Goal: Complete application form: Complete application form

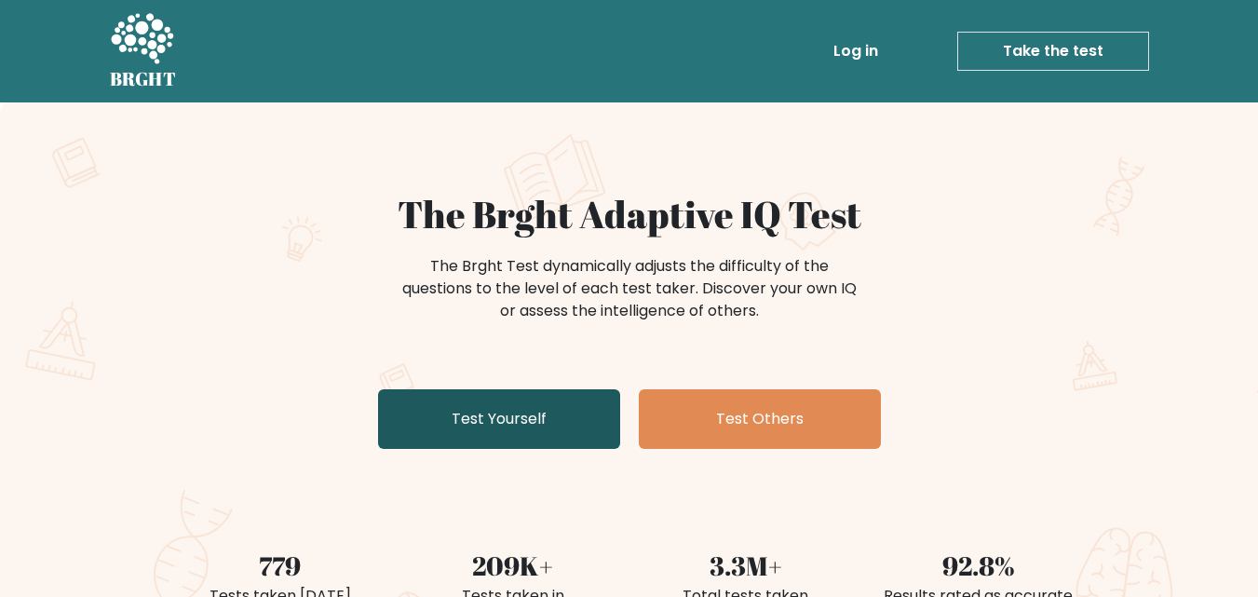
click at [554, 415] on link "Test Yourself" at bounding box center [499, 419] width 242 height 60
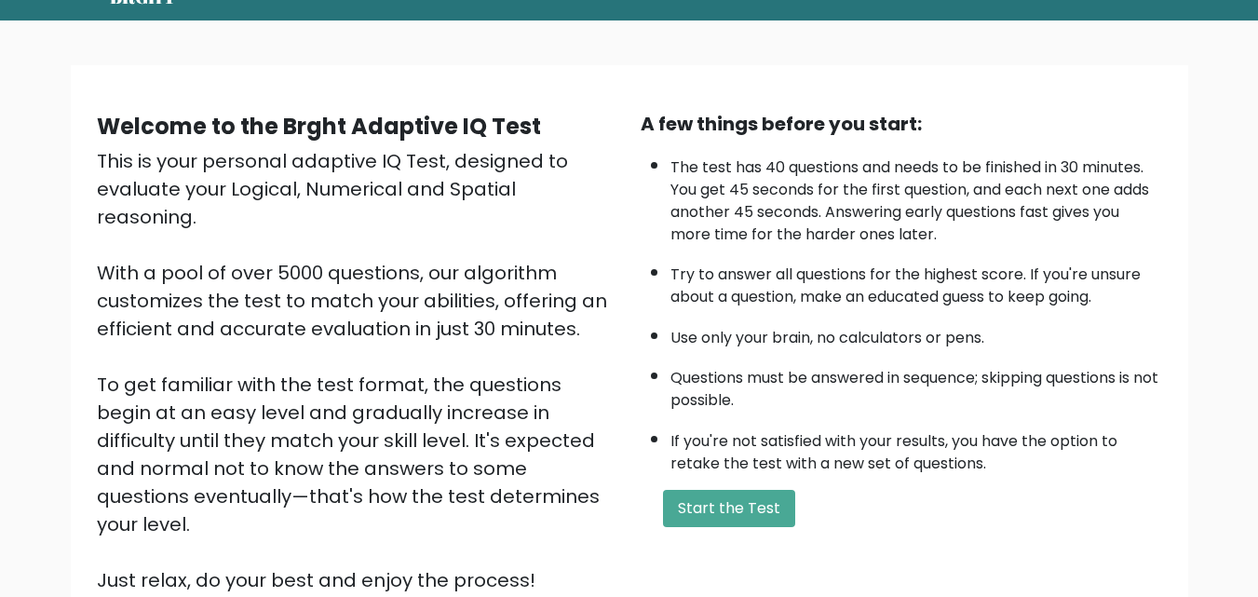
scroll to position [83, 0]
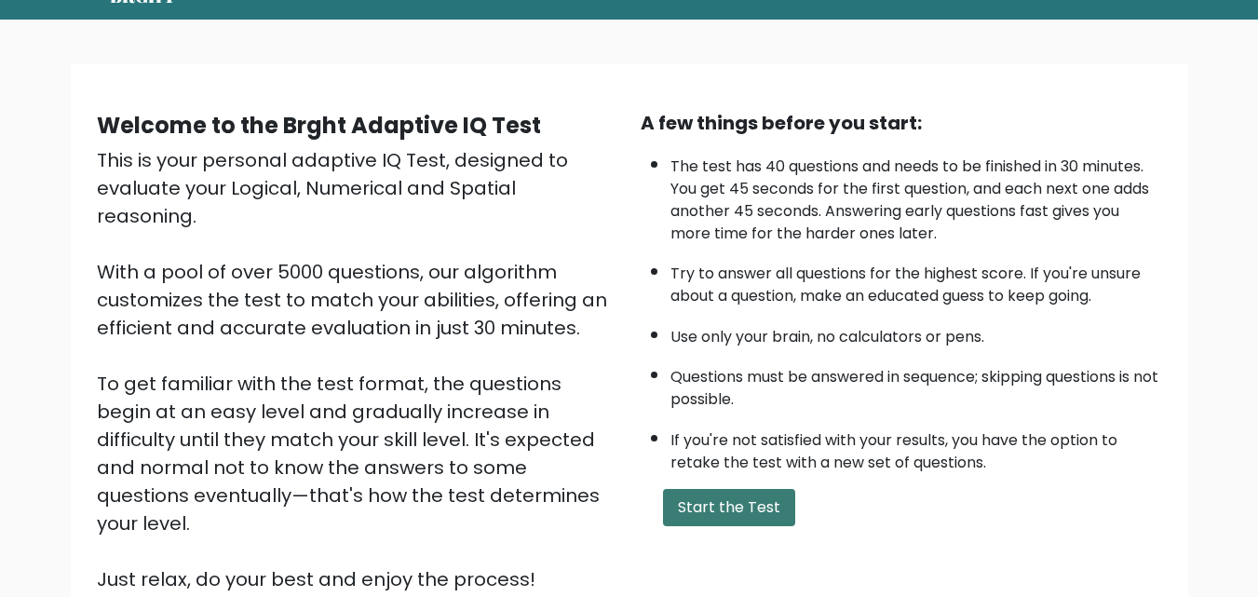
click at [737, 501] on button "Start the Test" at bounding box center [729, 507] width 132 height 37
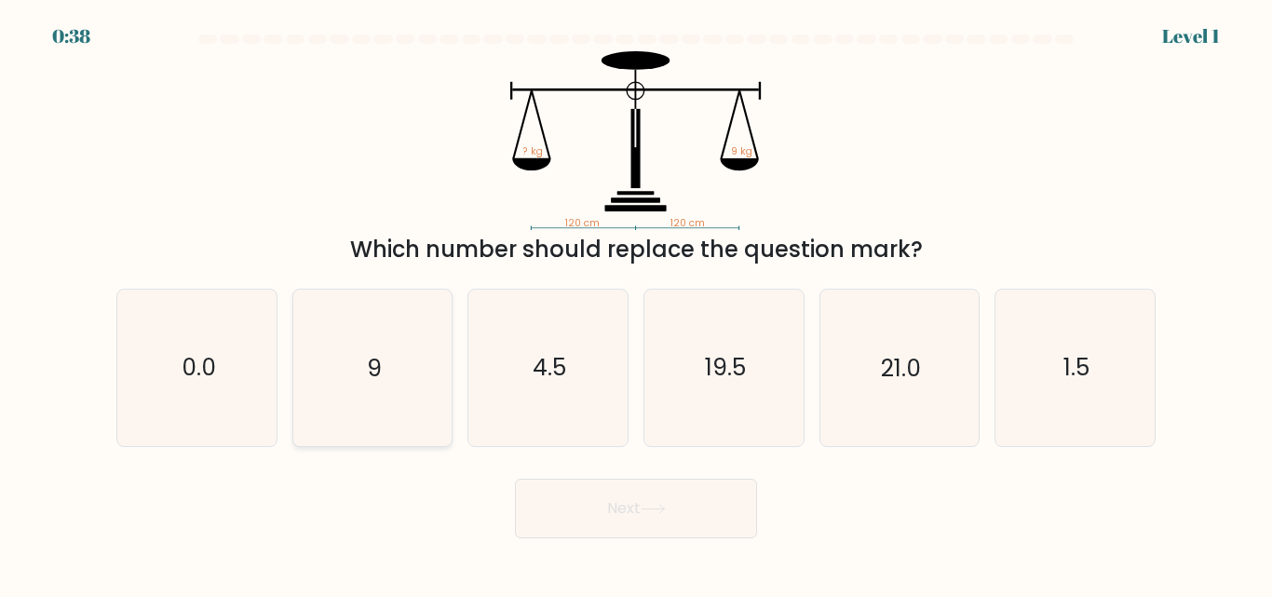
click at [358, 374] on icon "9" at bounding box center [371, 367] width 155 height 155
click at [636, 304] on input "b. 9" at bounding box center [636, 301] width 1 height 5
radio input "true"
click at [564, 486] on button "Next" at bounding box center [636, 509] width 242 height 60
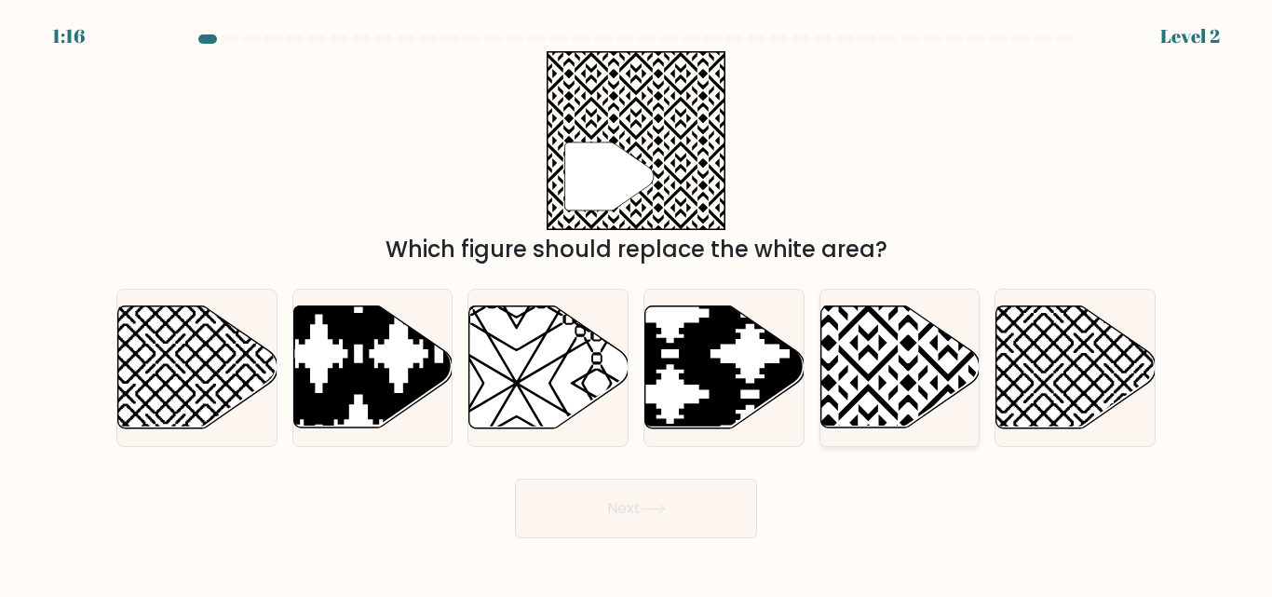
click at [874, 368] on icon at bounding box center [899, 367] width 159 height 122
click at [637, 304] on input "e." at bounding box center [636, 301] width 1 height 5
radio input "true"
click at [653, 523] on button "Next" at bounding box center [636, 509] width 242 height 60
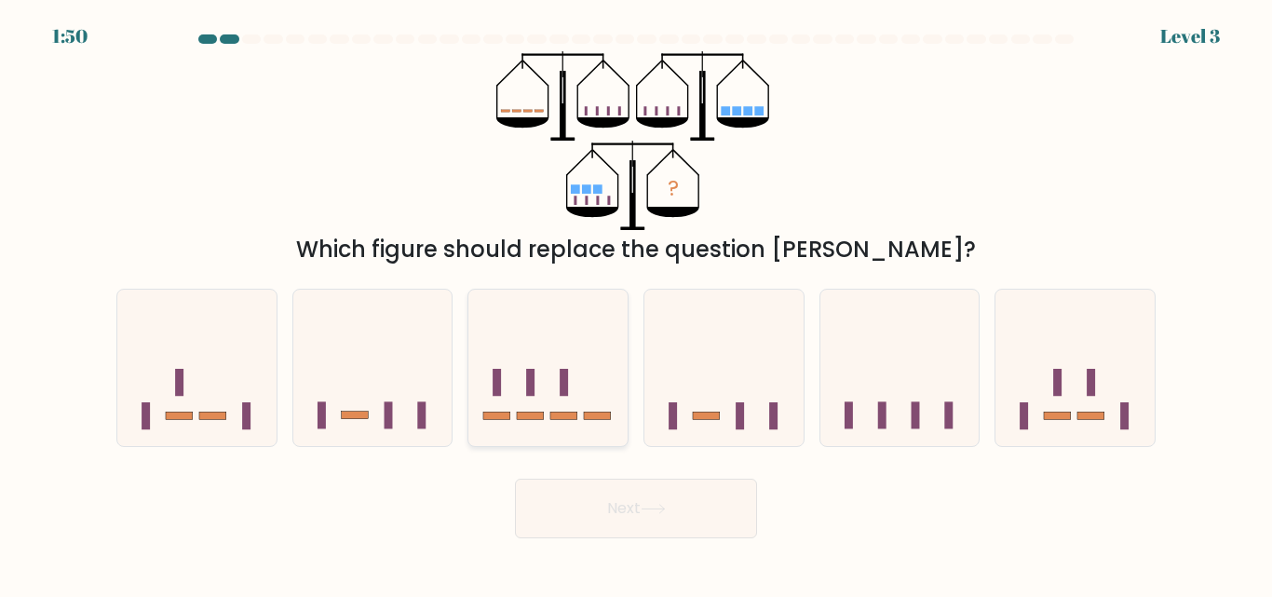
click at [565, 410] on icon at bounding box center [547, 367] width 159 height 131
click at [636, 304] on input "c." at bounding box center [636, 301] width 1 height 5
radio input "true"
click at [590, 520] on button "Next" at bounding box center [636, 509] width 242 height 60
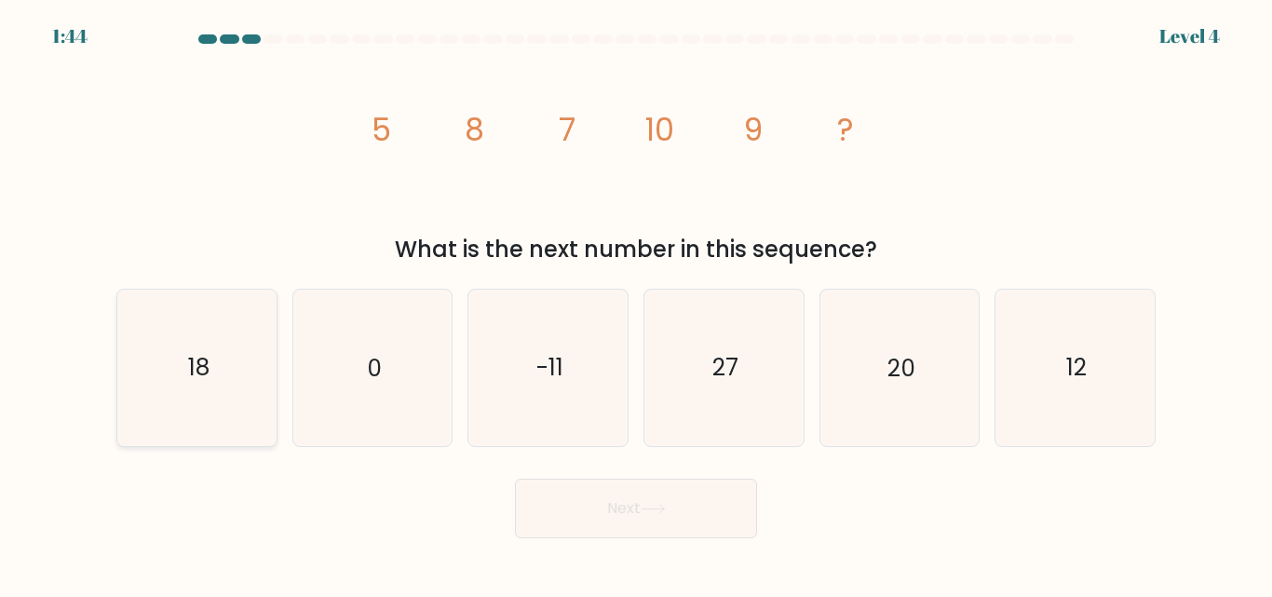
click at [195, 387] on icon "18" at bounding box center [196, 367] width 155 height 155
click at [636, 304] on input "a. 18" at bounding box center [636, 301] width 1 height 5
radio input "true"
click at [1098, 376] on icon "12" at bounding box center [1074, 367] width 155 height 155
click at [637, 304] on input "f. 12" at bounding box center [636, 301] width 1 height 5
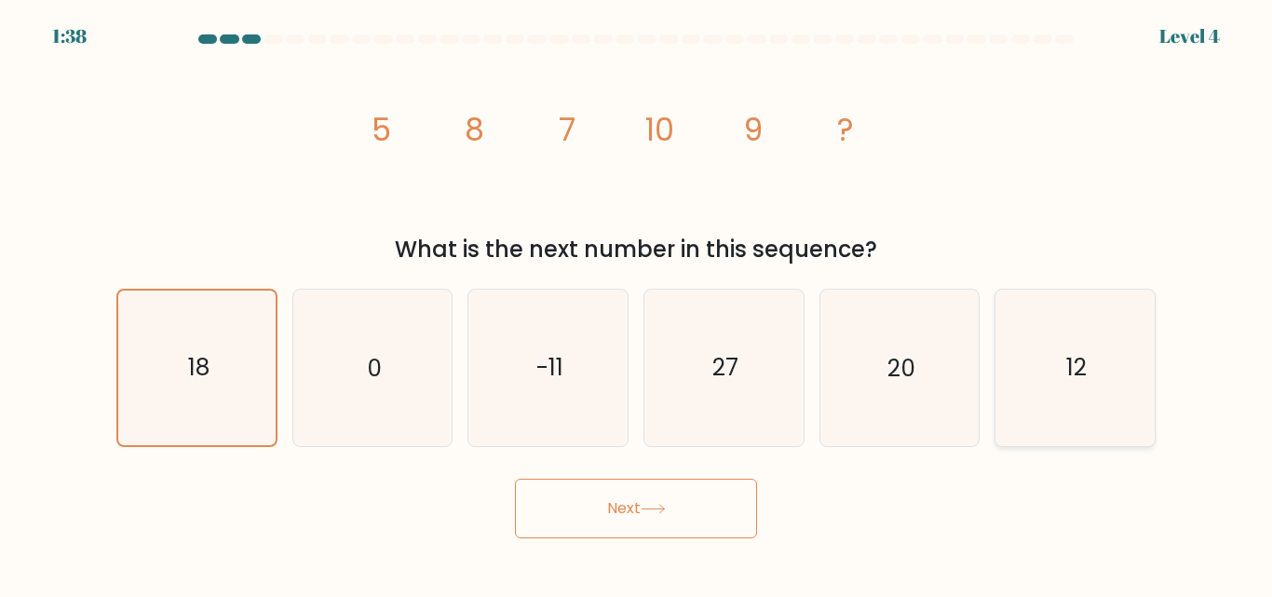
radio input "true"
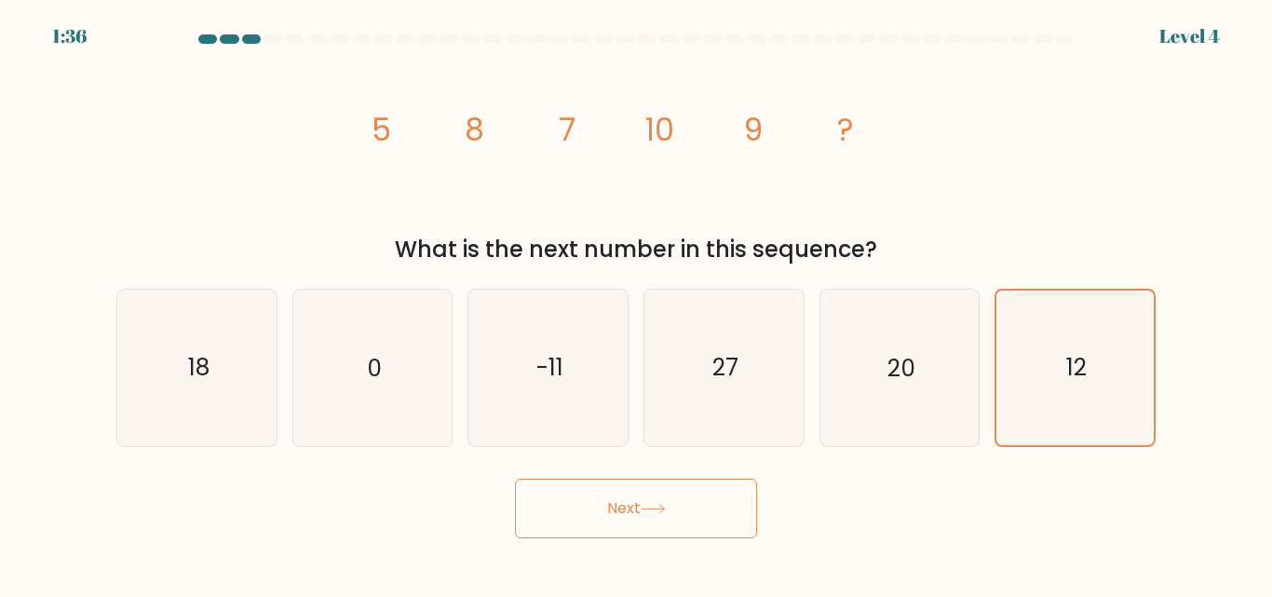
click at [690, 502] on button "Next" at bounding box center [636, 509] width 242 height 60
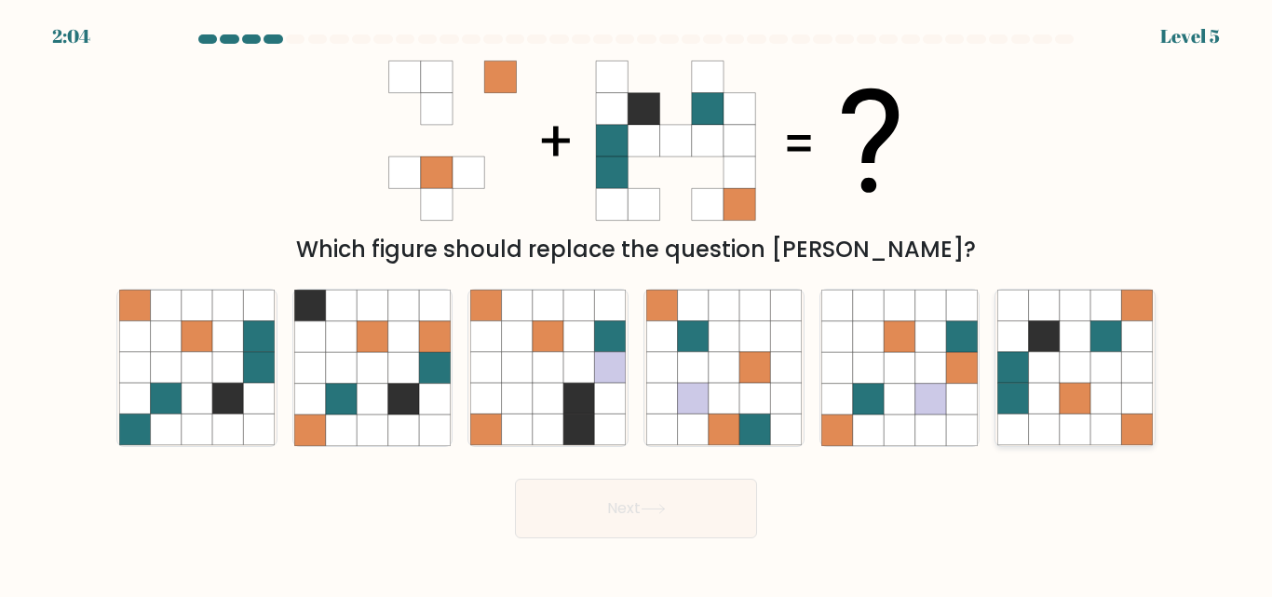
click at [1070, 353] on icon at bounding box center [1075, 368] width 31 height 31
click at [637, 304] on input "f." at bounding box center [636, 301] width 1 height 5
radio input "true"
click at [668, 522] on button "Next" at bounding box center [636, 509] width 242 height 60
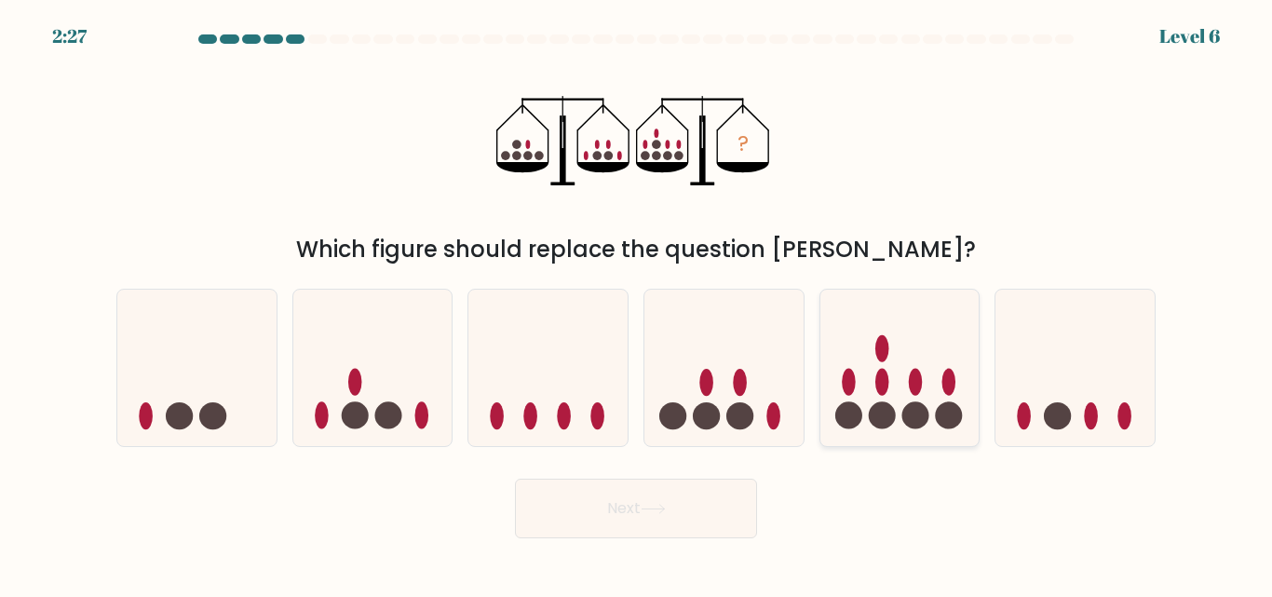
click at [920, 334] on icon at bounding box center [899, 367] width 159 height 131
click at [637, 304] on input "e." at bounding box center [636, 301] width 1 height 5
radio input "true"
click at [680, 505] on button "Next" at bounding box center [636, 509] width 242 height 60
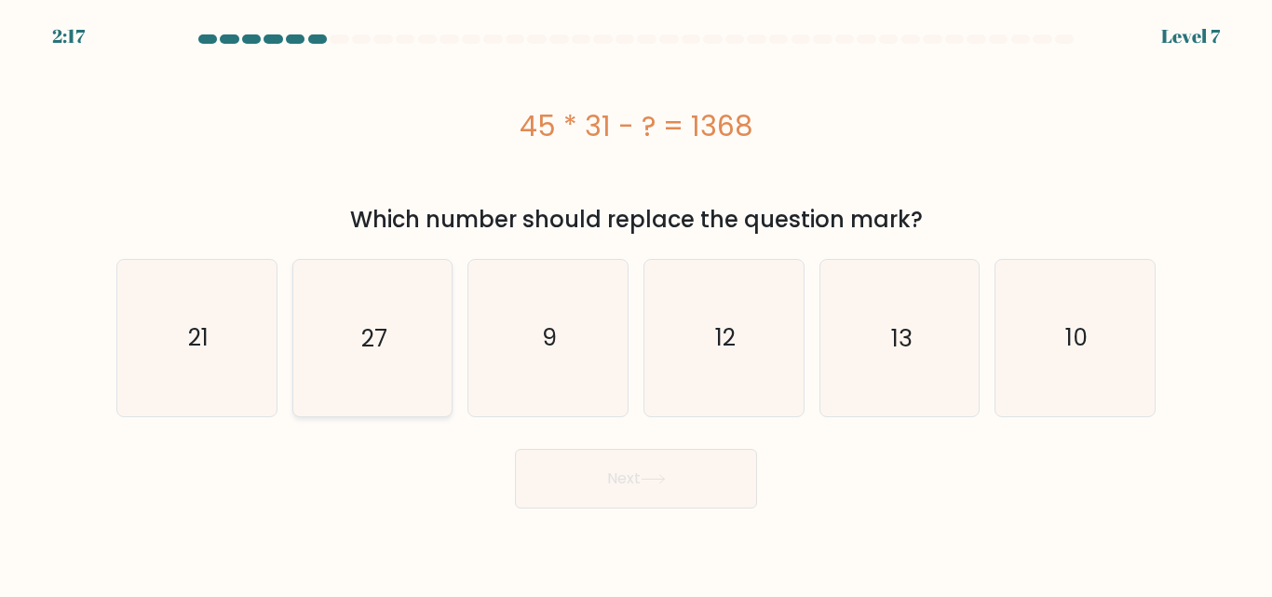
click at [384, 313] on icon "27" at bounding box center [371, 337] width 155 height 155
click at [636, 304] on input "b. 27" at bounding box center [636, 301] width 1 height 5
radio input "true"
click at [583, 475] on button "Next" at bounding box center [636, 479] width 242 height 60
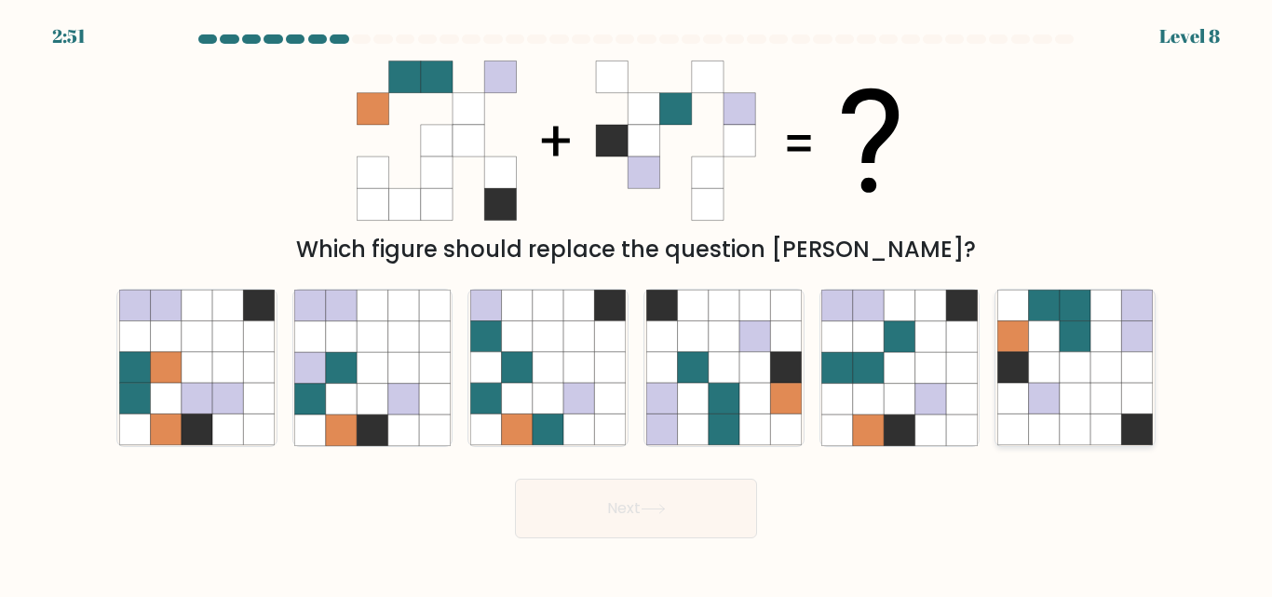
click at [1087, 368] on icon at bounding box center [1075, 368] width 31 height 31
click at [637, 304] on input "f." at bounding box center [636, 301] width 1 height 5
radio input "true"
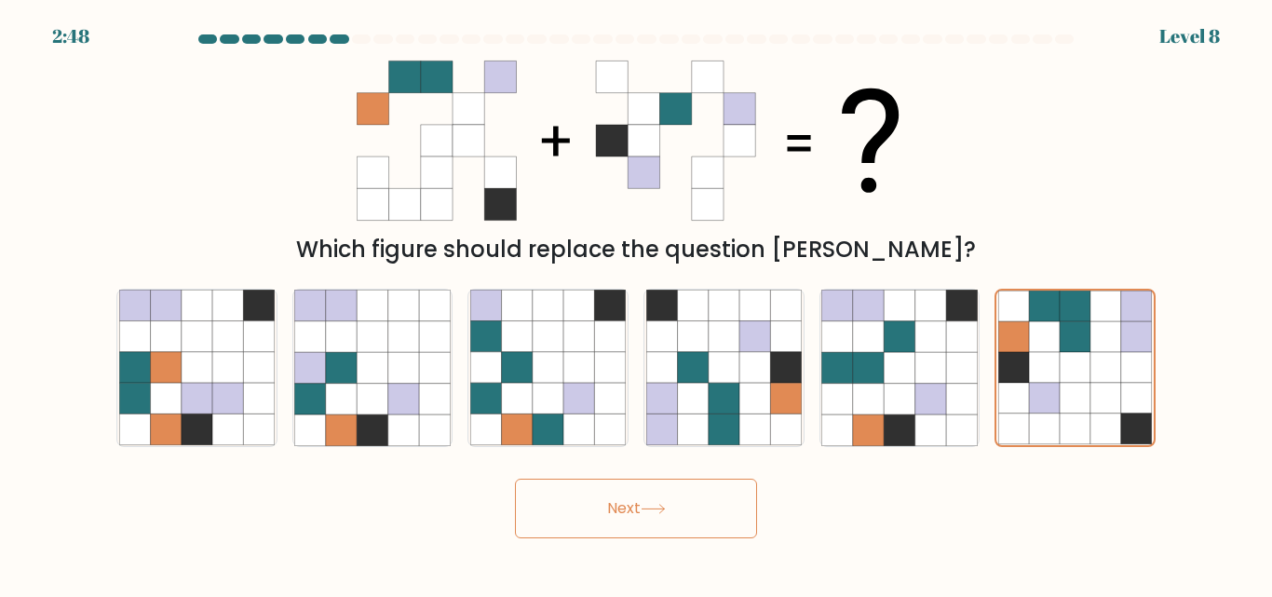
click at [666, 505] on icon at bounding box center [653, 509] width 25 height 10
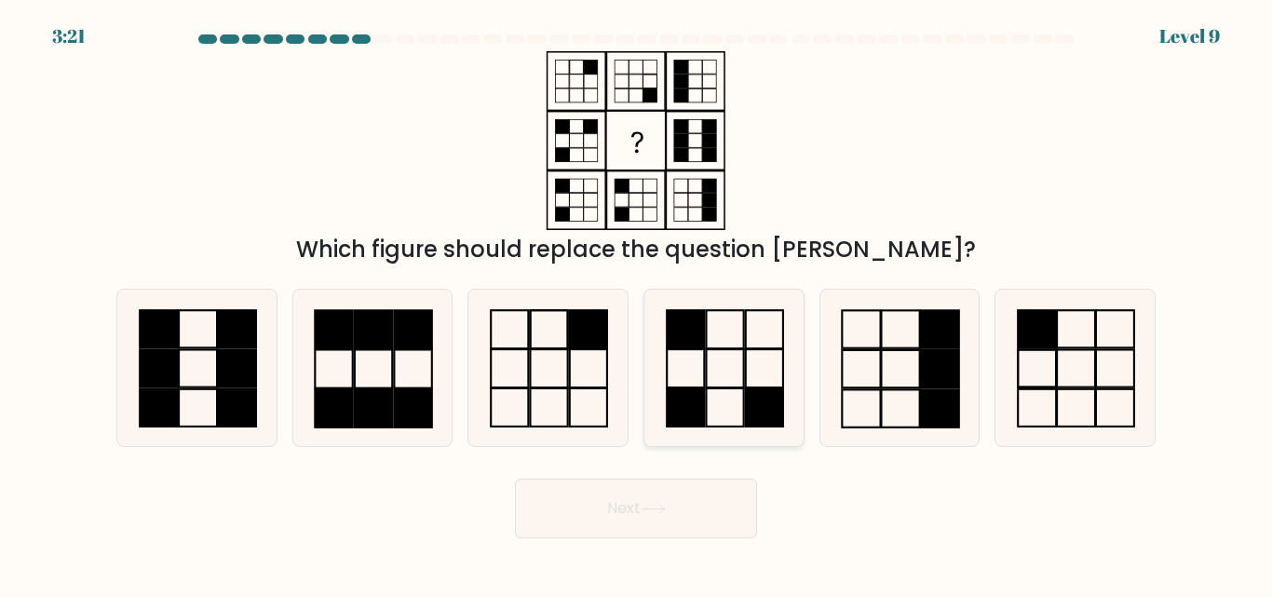
click at [742, 375] on icon at bounding box center [723, 367] width 155 height 155
click at [637, 304] on input "d." at bounding box center [636, 301] width 1 height 5
radio input "true"
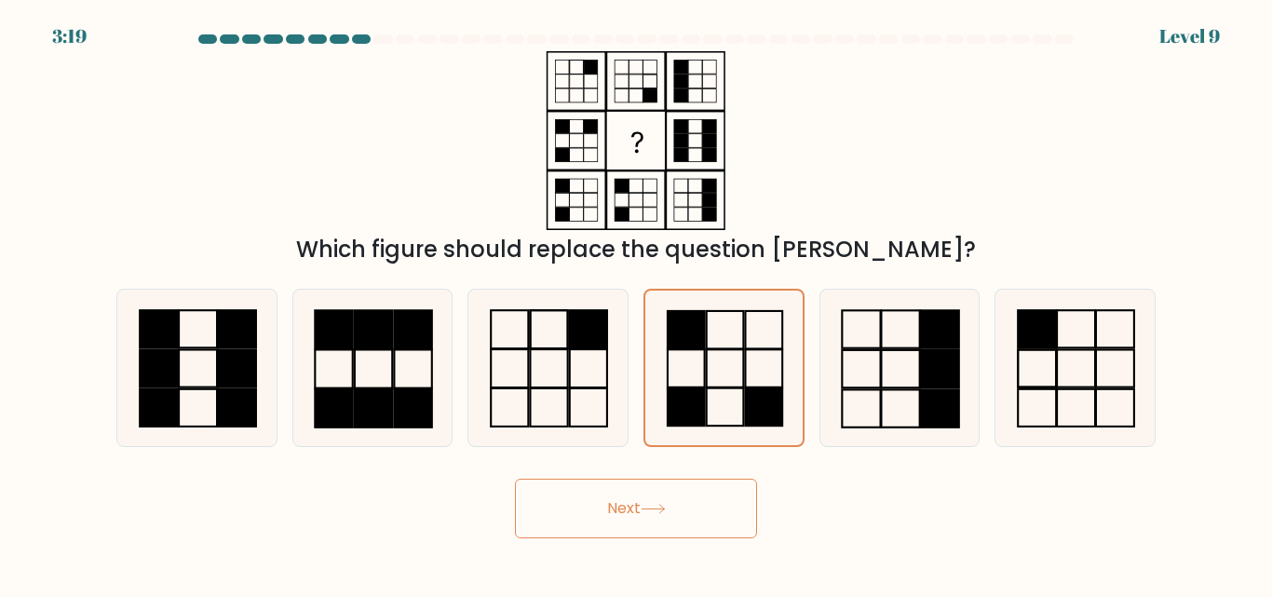
click at [662, 500] on button "Next" at bounding box center [636, 509] width 242 height 60
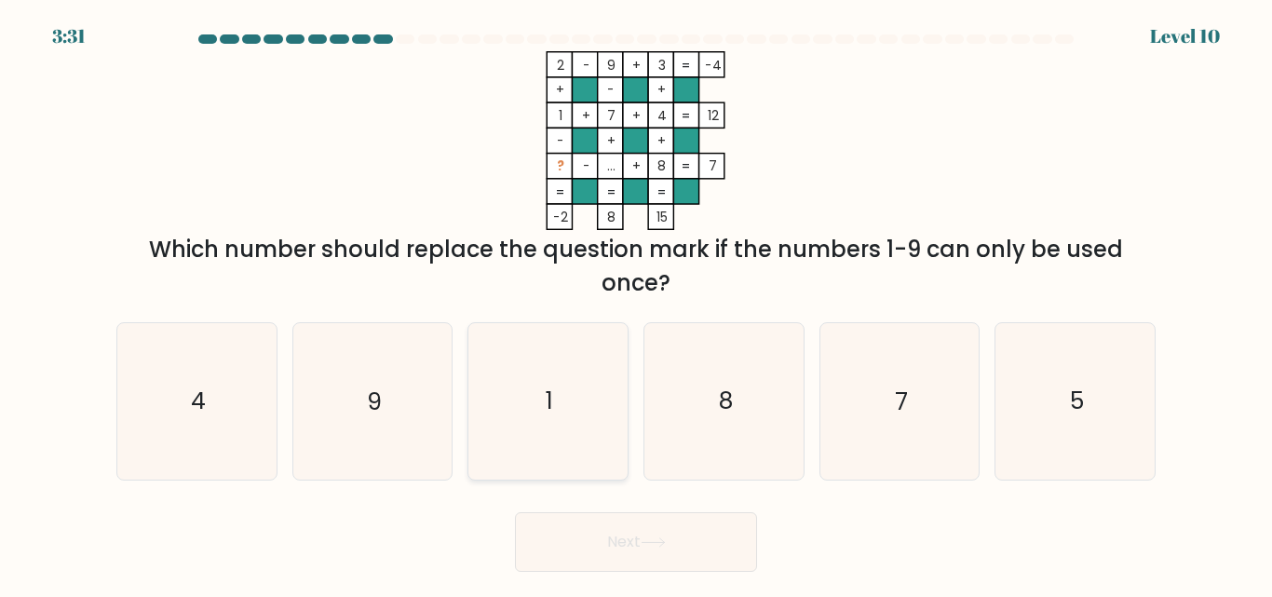
click at [580, 398] on icon "1" at bounding box center [547, 400] width 155 height 155
click at [636, 304] on input "c. 1" at bounding box center [636, 301] width 1 height 5
radio input "true"
click at [627, 551] on button "Next" at bounding box center [636, 542] width 242 height 60
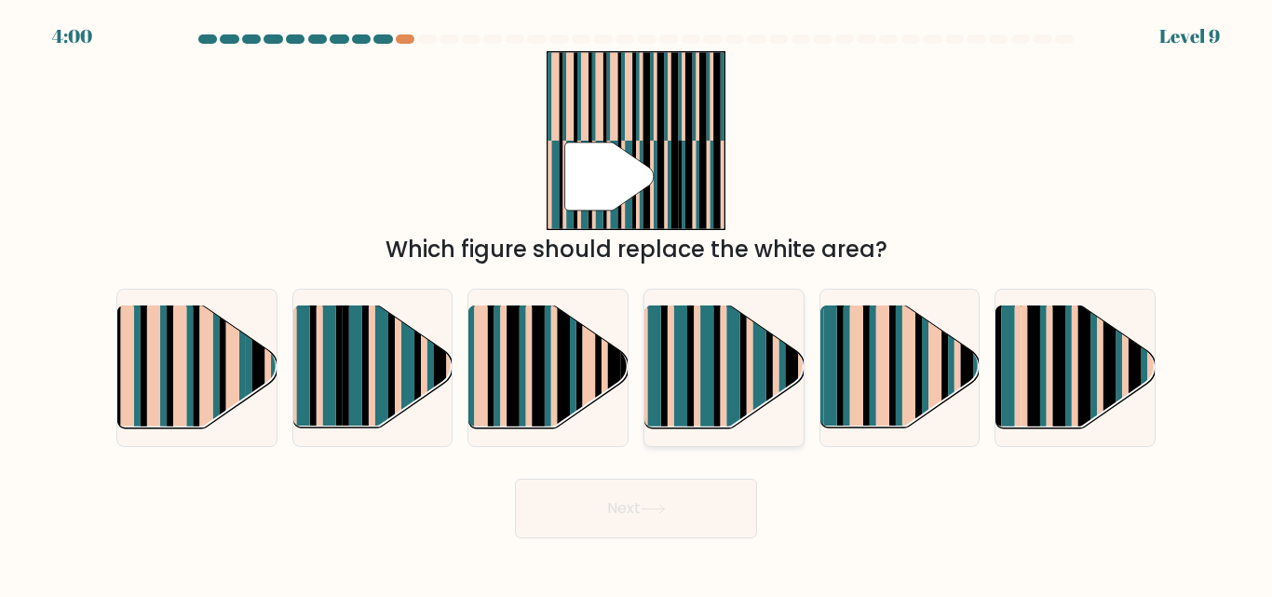
click at [718, 380] on rect at bounding box center [716, 382] width 7 height 157
click at [637, 304] on input "d." at bounding box center [636, 301] width 1 height 5
radio input "true"
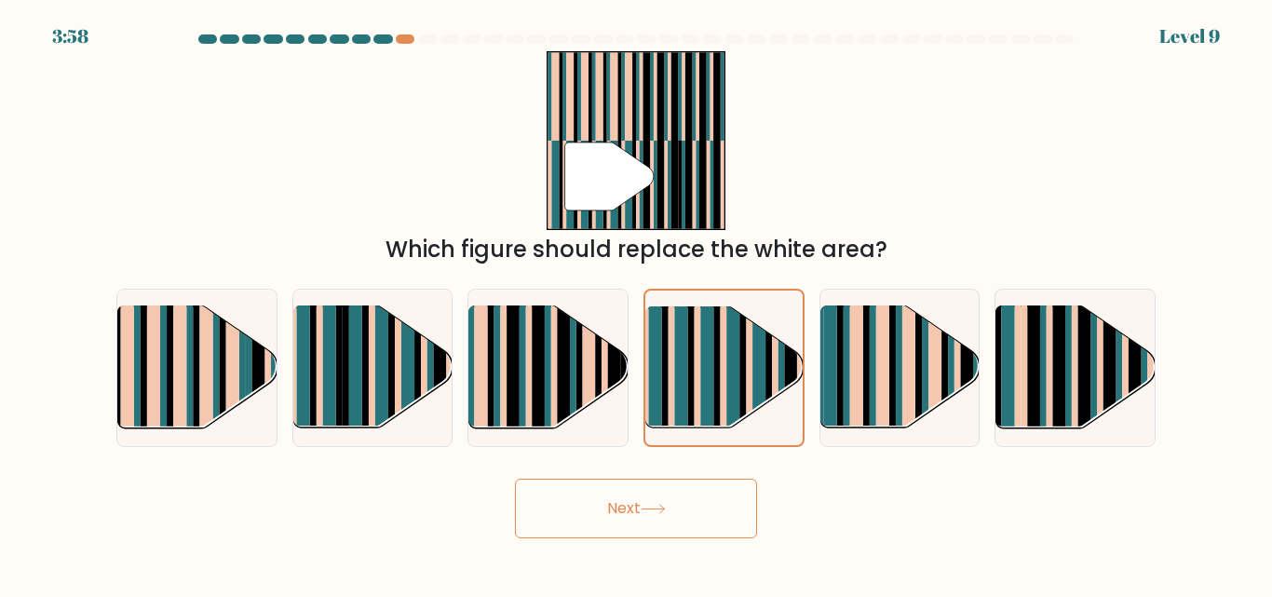
click at [689, 515] on button "Next" at bounding box center [636, 509] width 242 height 60
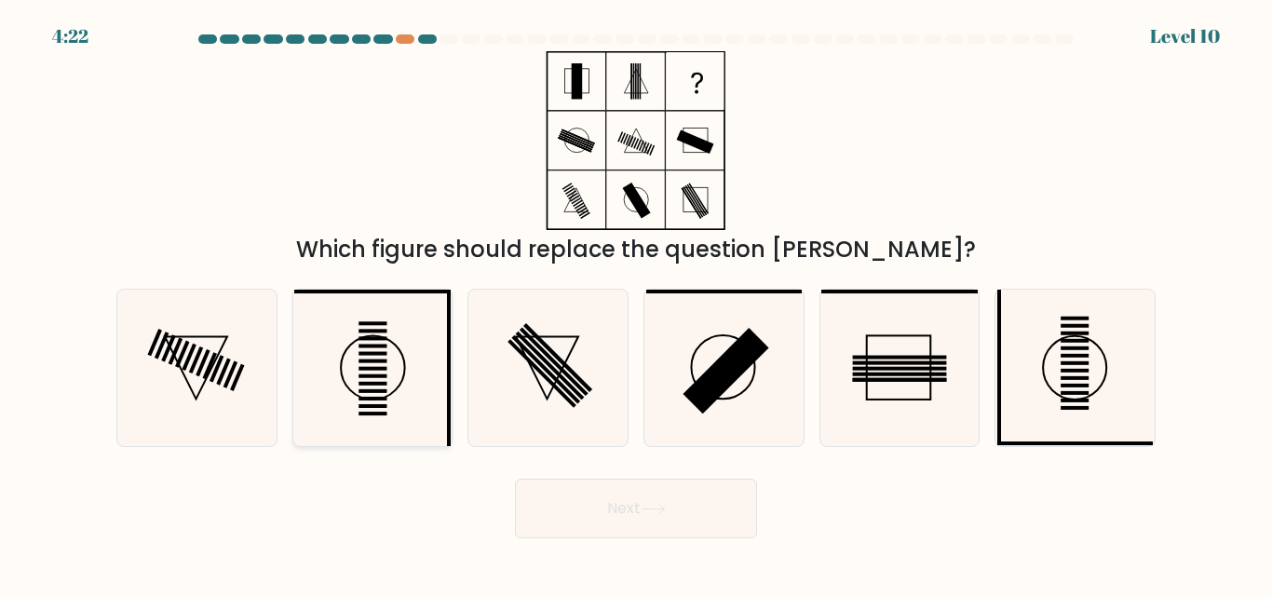
click at [383, 391] on rect at bounding box center [372, 391] width 28 height 4
click at [636, 304] on input "b." at bounding box center [636, 301] width 1 height 5
radio input "true"
click at [647, 501] on button "Next" at bounding box center [636, 509] width 242 height 60
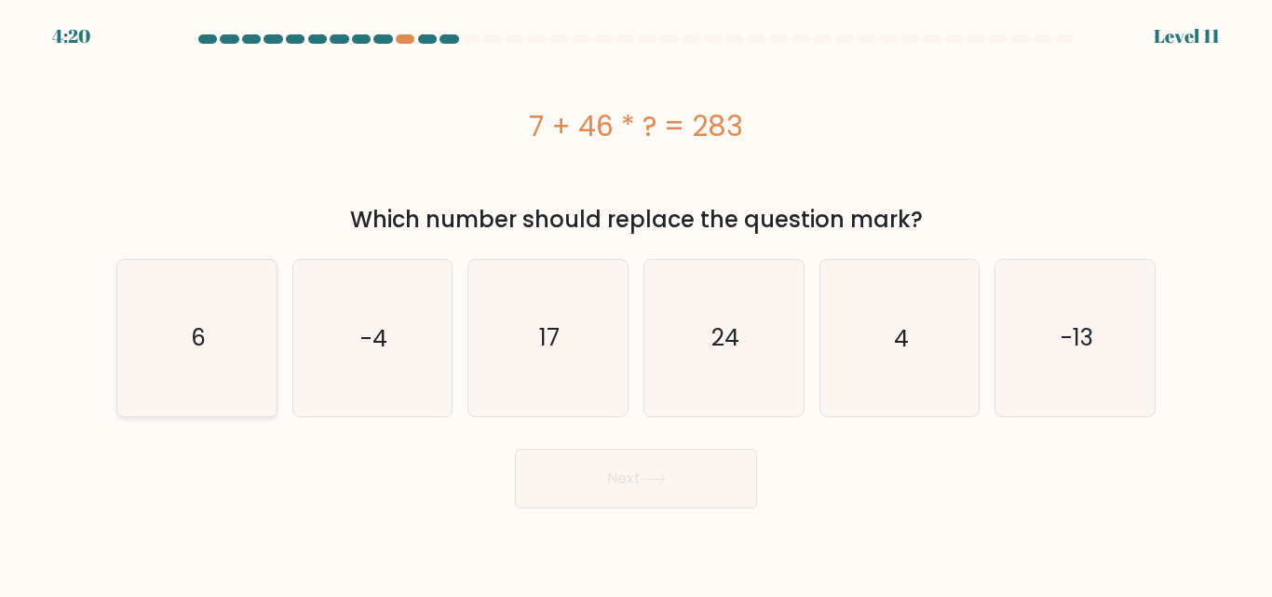
click at [168, 345] on icon "6" at bounding box center [196, 337] width 155 height 155
click at [636, 304] on input "a. 6" at bounding box center [636, 301] width 1 height 5
radio input "true"
click at [633, 460] on button "Next" at bounding box center [636, 479] width 242 height 60
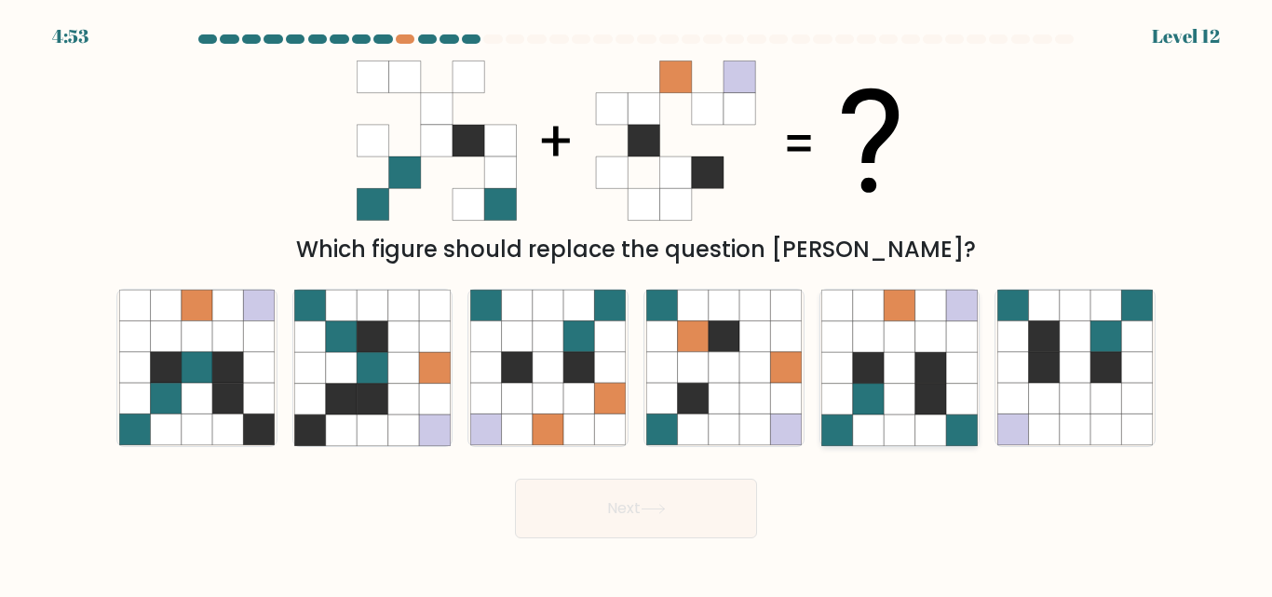
click at [894, 319] on icon at bounding box center [899, 305] width 31 height 31
click at [637, 304] on input "e." at bounding box center [636, 301] width 1 height 5
radio input "true"
click at [644, 536] on button "Next" at bounding box center [636, 509] width 242 height 60
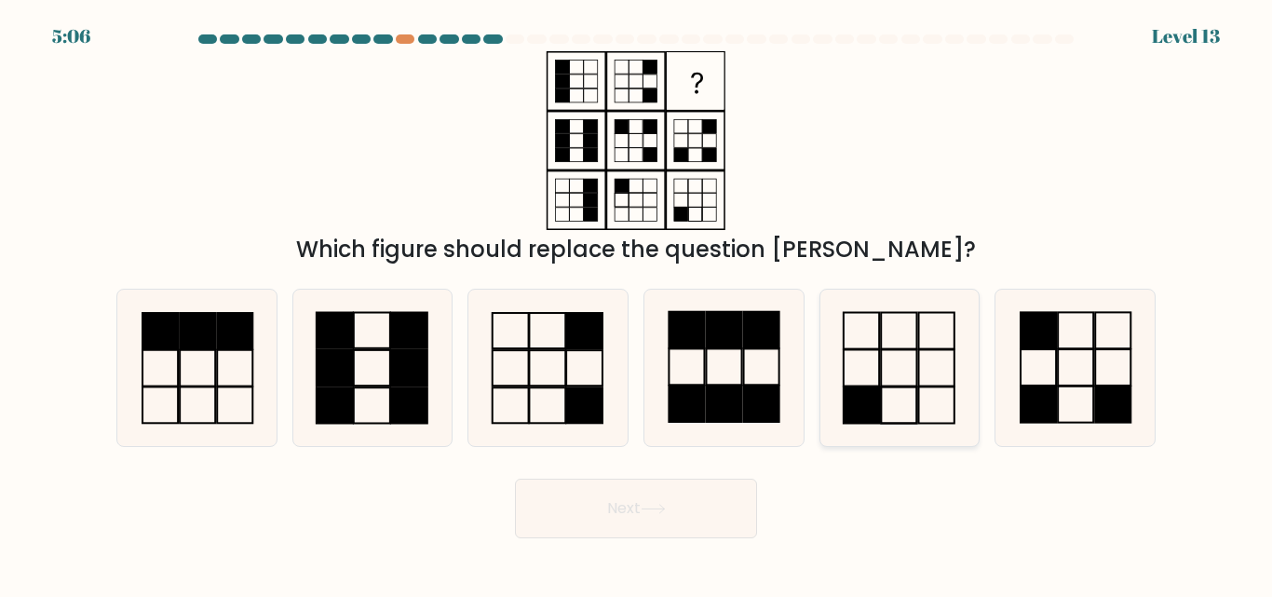
click at [925, 371] on icon at bounding box center [898, 367] width 155 height 155
click at [637, 304] on input "e." at bounding box center [636, 301] width 1 height 5
radio input "true"
click at [1047, 364] on icon at bounding box center [1074, 367] width 155 height 155
click at [637, 304] on input "f." at bounding box center [636, 301] width 1 height 5
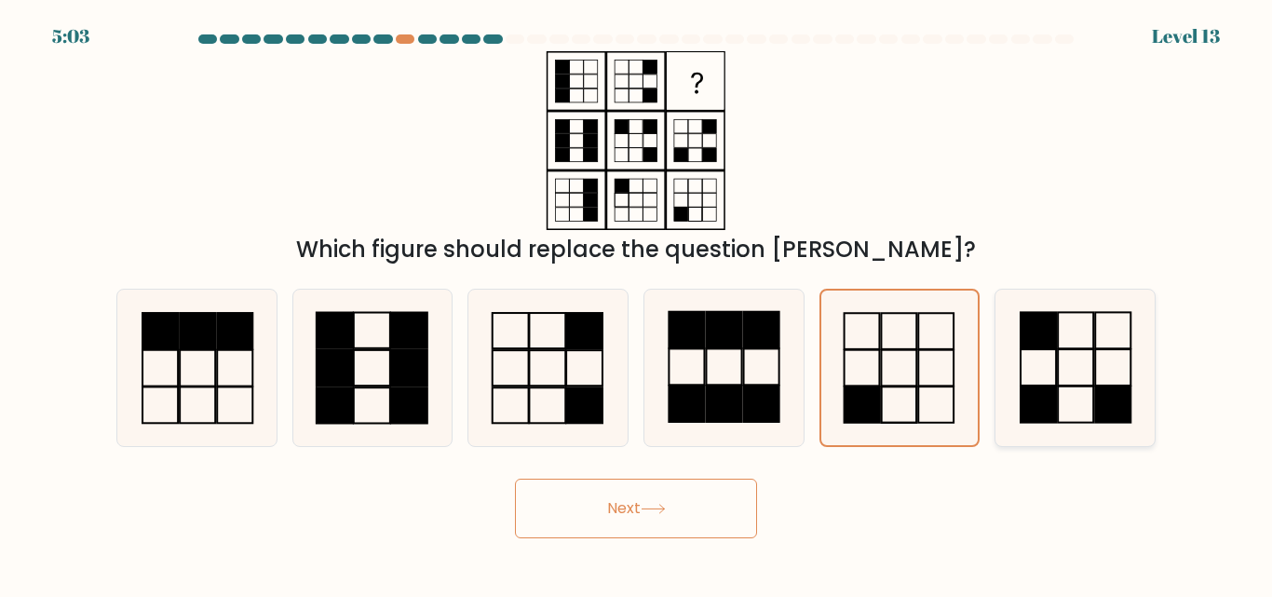
radio input "true"
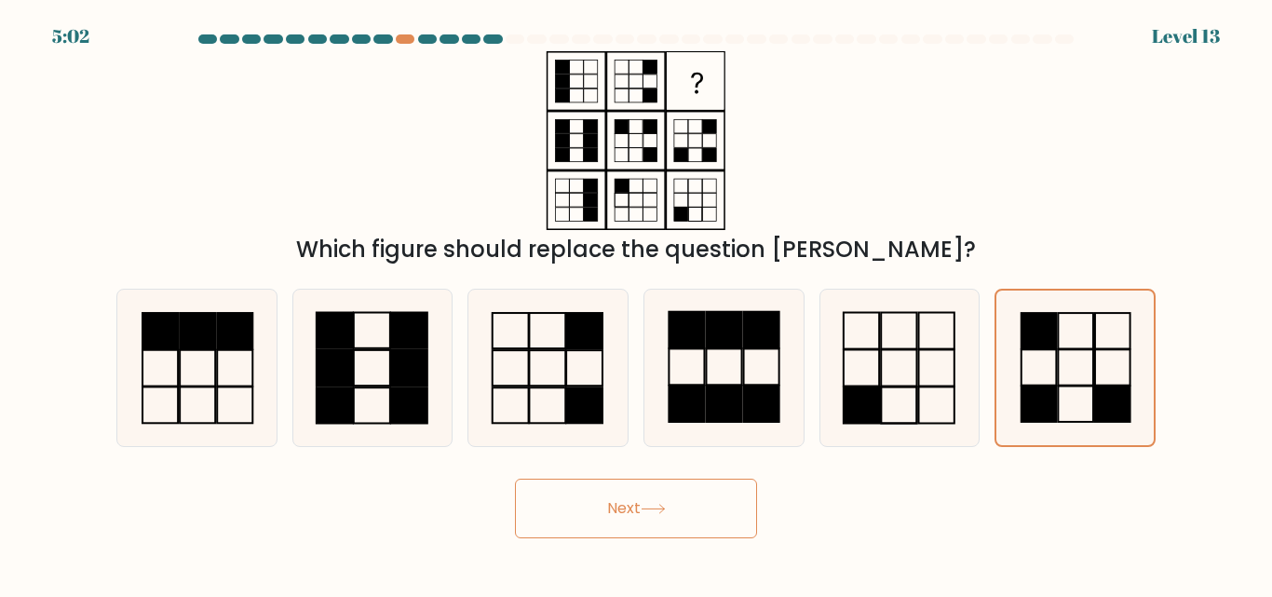
click at [671, 502] on button "Next" at bounding box center [636, 509] width 242 height 60
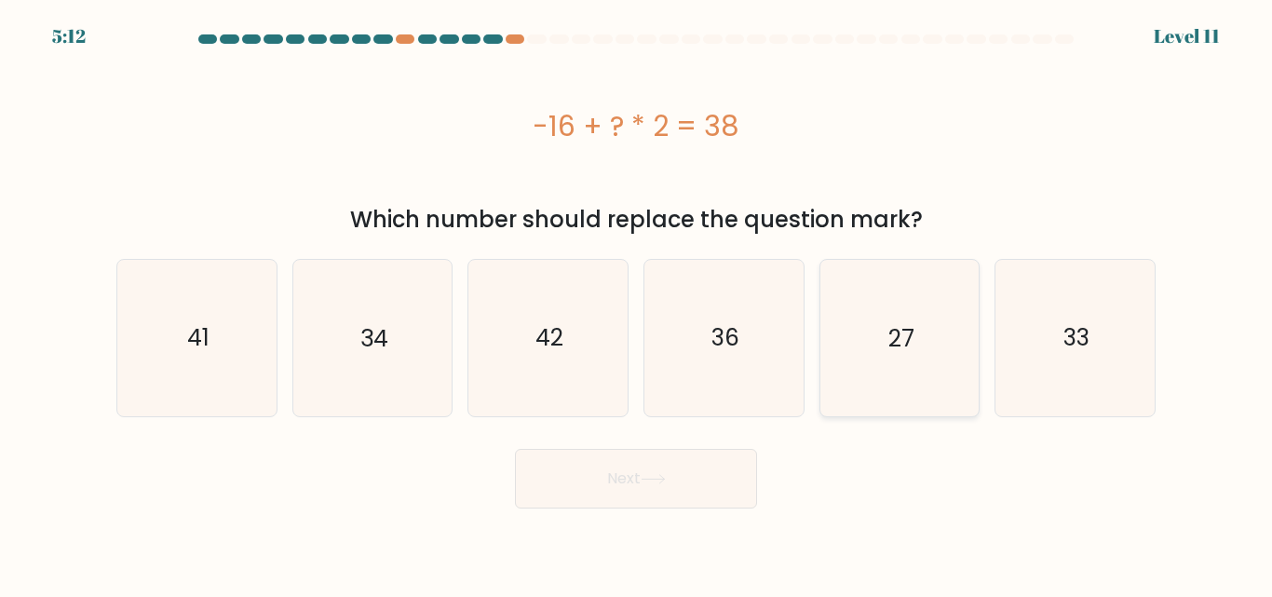
click at [898, 359] on icon "27" at bounding box center [898, 337] width 155 height 155
click at [637, 304] on input "e. 27" at bounding box center [636, 301] width 1 height 5
radio input "true"
click at [664, 474] on icon at bounding box center [653, 479] width 25 height 10
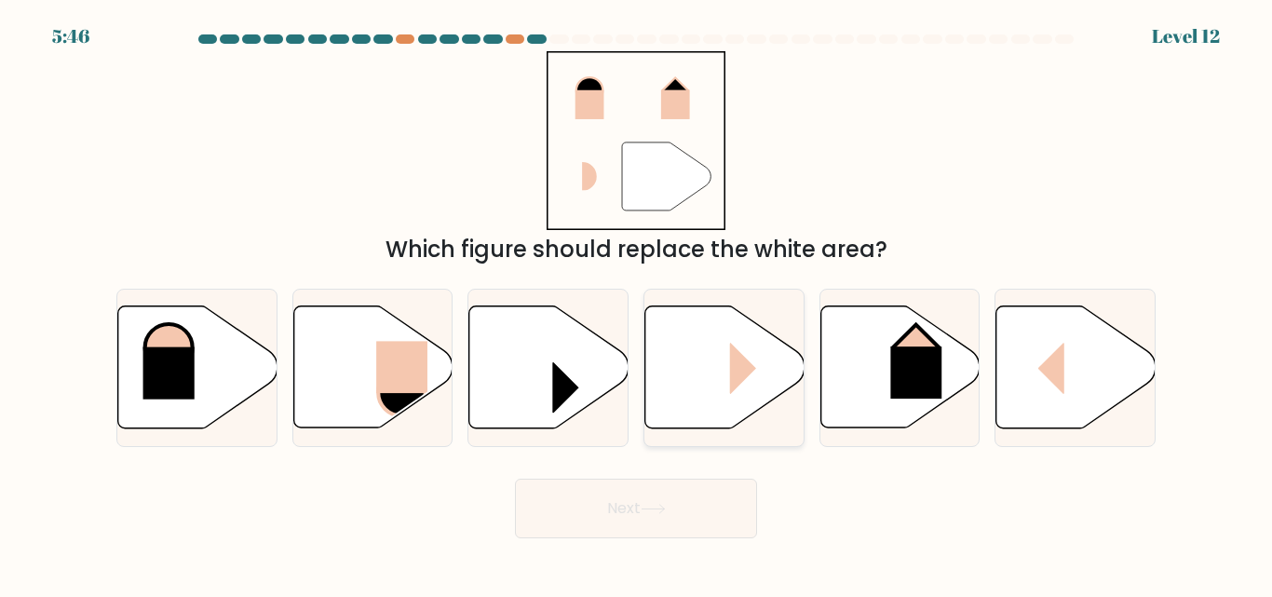
click at [700, 355] on icon at bounding box center [724, 367] width 159 height 122
click at [637, 304] on input "d." at bounding box center [636, 301] width 1 height 5
radio input "true"
click at [671, 511] on button "Next" at bounding box center [636, 509] width 242 height 60
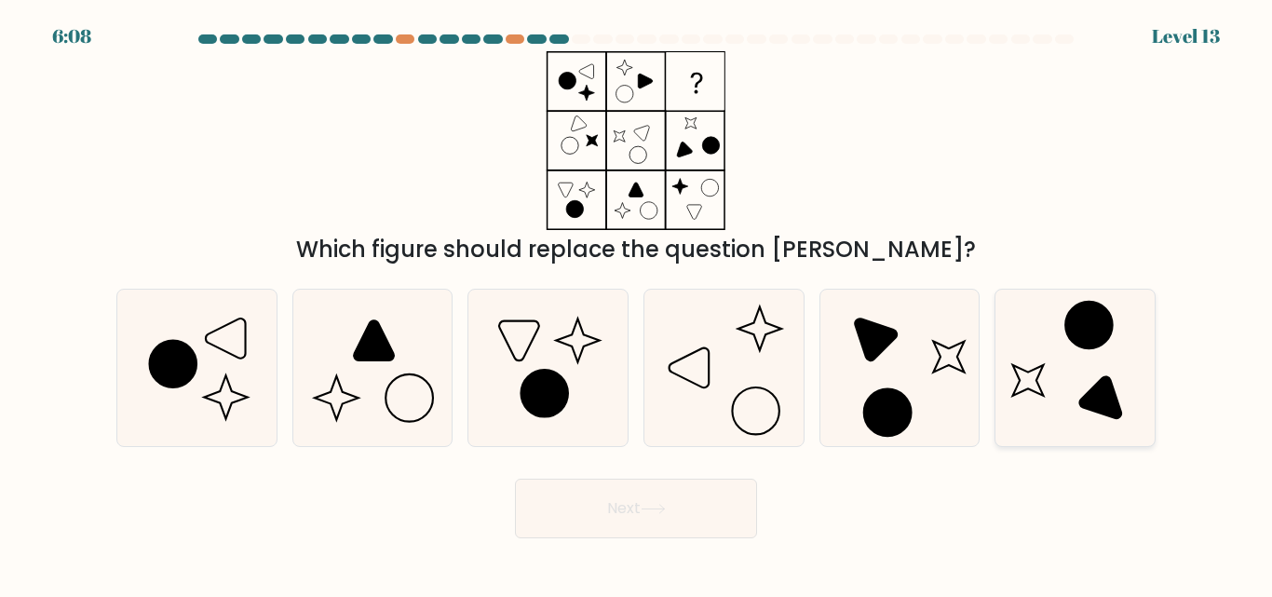
click at [1045, 357] on icon at bounding box center [1074, 367] width 155 height 155
click at [637, 304] on input "f." at bounding box center [636, 301] width 1 height 5
radio input "true"
click at [638, 503] on button "Next" at bounding box center [636, 509] width 242 height 60
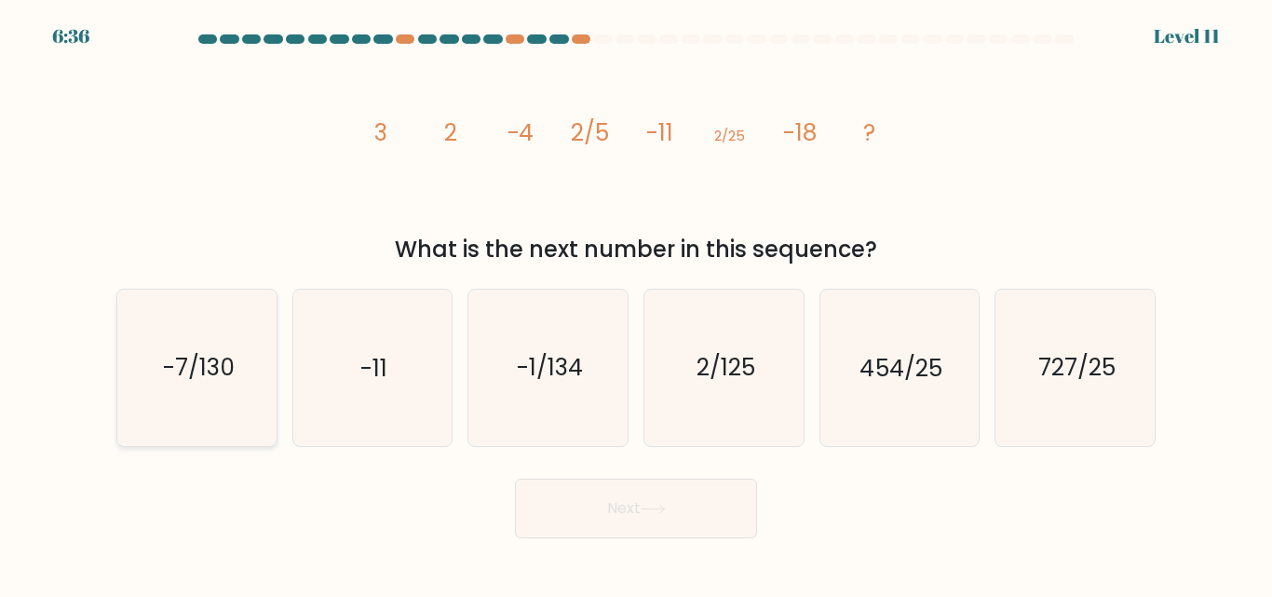
click at [181, 366] on text "-7/130" at bounding box center [198, 368] width 72 height 33
click at [636, 304] on input "a. -7/130" at bounding box center [636, 301] width 1 height 5
radio input "true"
click at [620, 505] on button "Next" at bounding box center [636, 509] width 242 height 60
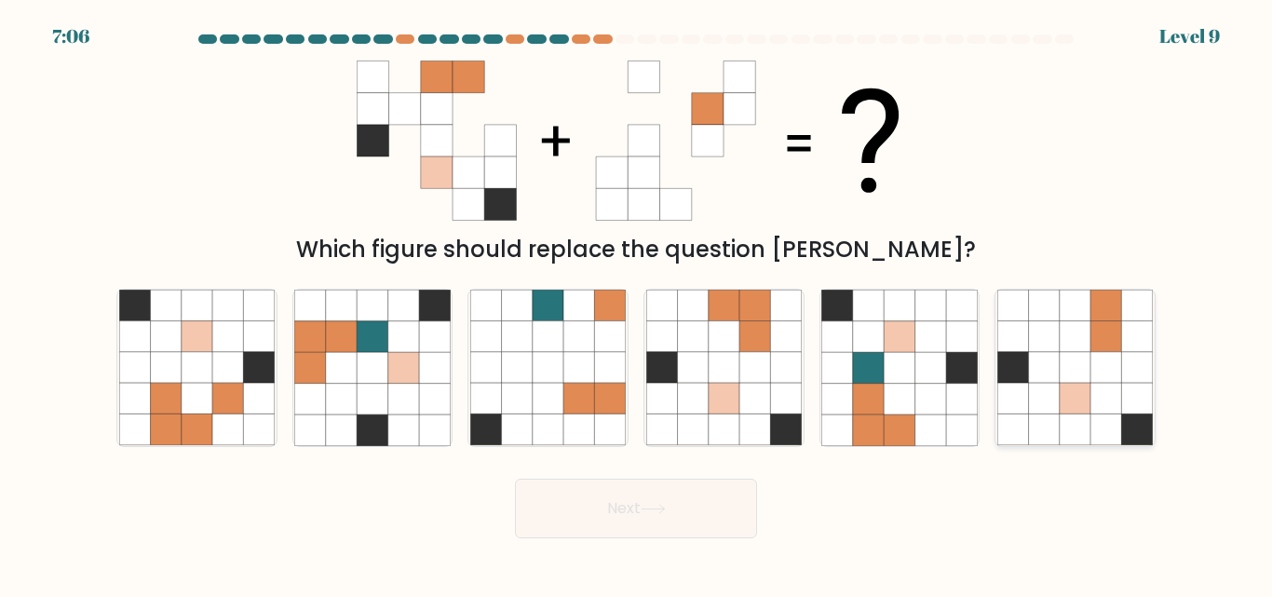
click at [1061, 335] on icon at bounding box center [1075, 336] width 31 height 31
click at [637, 304] on input "f." at bounding box center [636, 301] width 1 height 5
radio input "true"
click at [665, 497] on button "Next" at bounding box center [636, 509] width 242 height 60
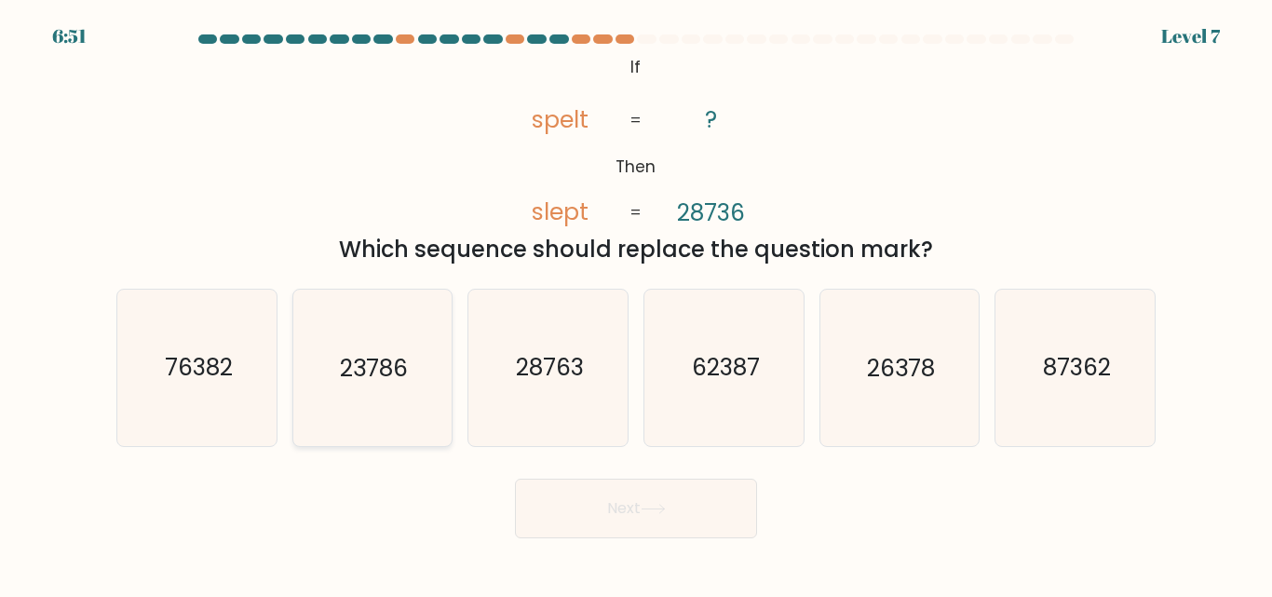
click at [337, 385] on icon "23786" at bounding box center [371, 367] width 155 height 155
click at [636, 304] on input "b. 23786" at bounding box center [636, 301] width 1 height 5
radio input "true"
click at [708, 526] on button "Next" at bounding box center [636, 509] width 242 height 60
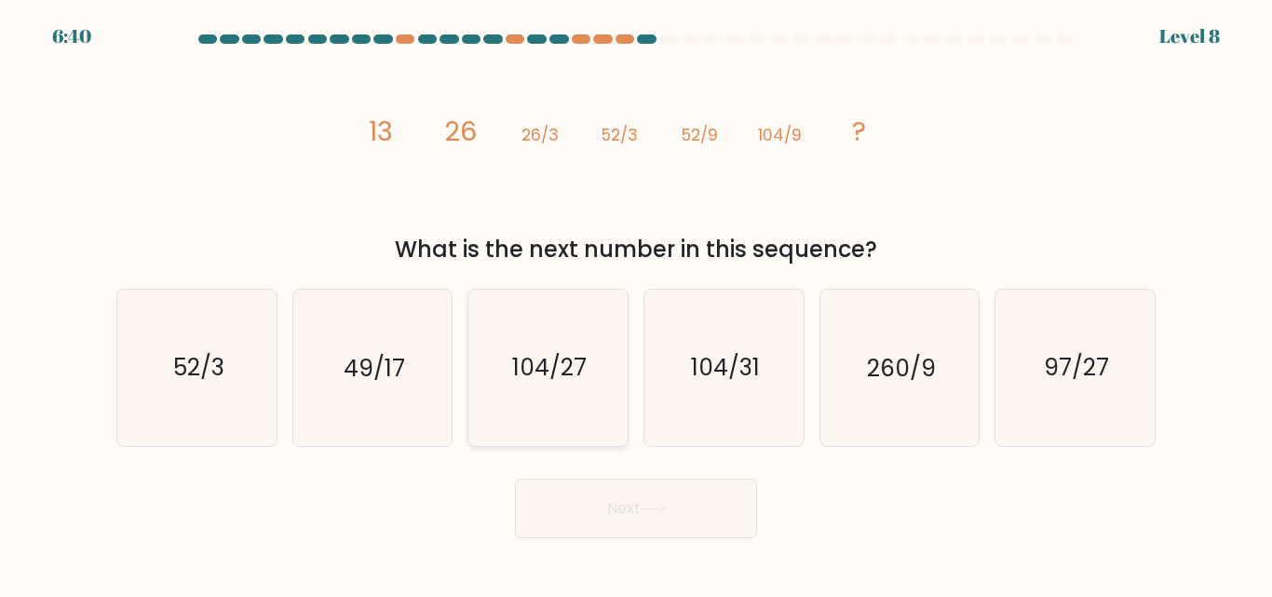
click at [544, 360] on text "104/27" at bounding box center [549, 368] width 74 height 33
click at [636, 304] on input "c. 104/27" at bounding box center [636, 301] width 1 height 5
radio input "true"
click at [621, 502] on button "Next" at bounding box center [636, 509] width 242 height 60
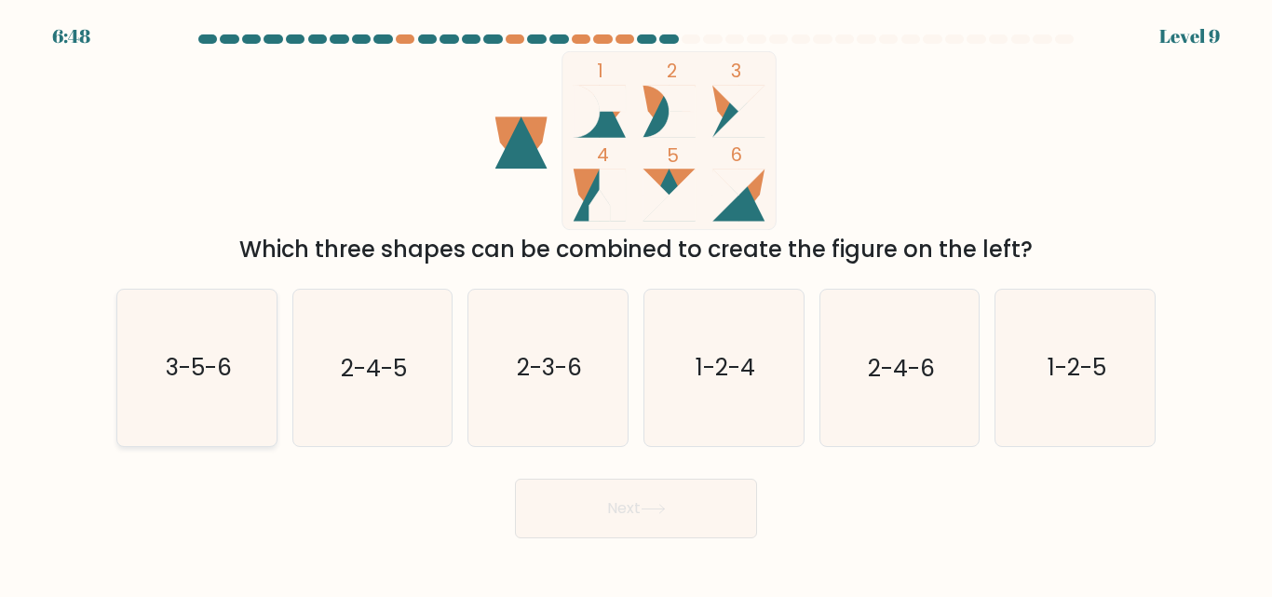
click at [195, 371] on text "3-5-6" at bounding box center [198, 368] width 66 height 33
click at [636, 304] on input "a. 3-5-6" at bounding box center [636, 301] width 1 height 5
radio input "true"
click at [616, 491] on button "Next" at bounding box center [636, 509] width 242 height 60
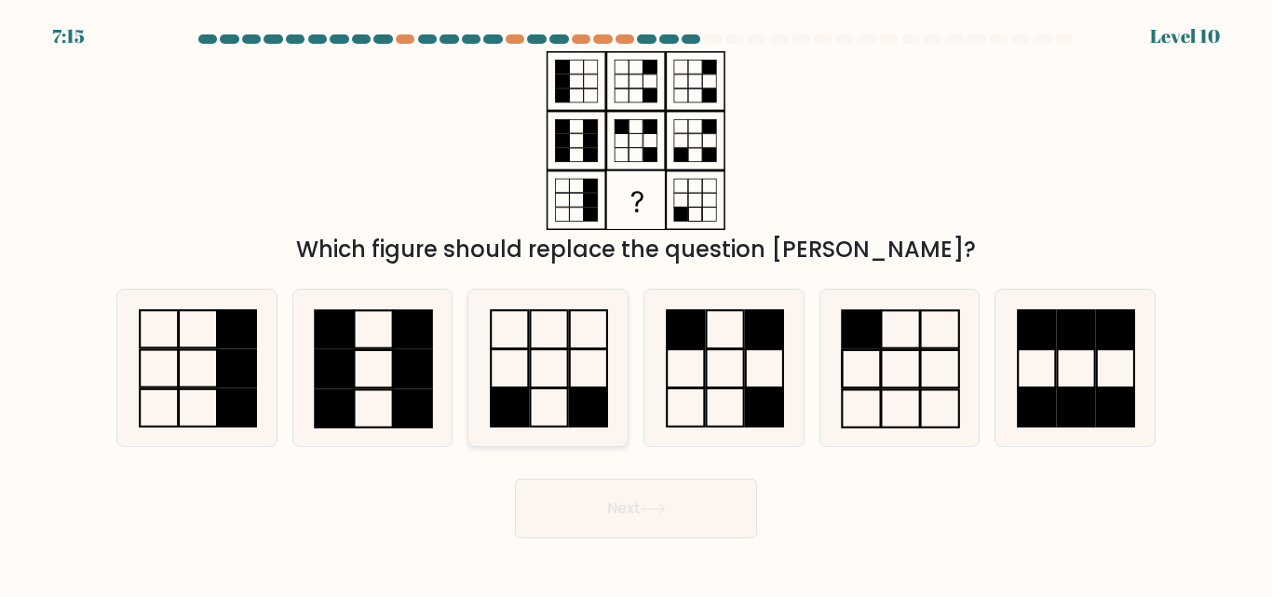
click at [547, 375] on icon at bounding box center [547, 367] width 155 height 155
click at [636, 304] on input "c." at bounding box center [636, 301] width 1 height 5
radio input "true"
click at [612, 515] on button "Next" at bounding box center [636, 509] width 242 height 60
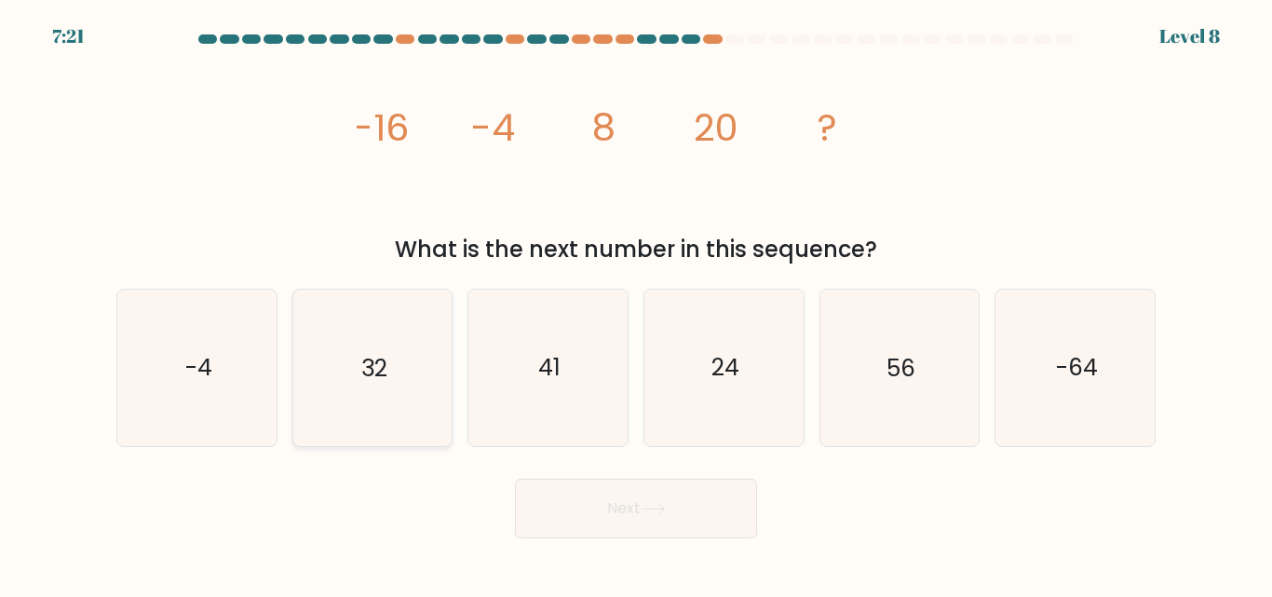
click at [356, 401] on icon "32" at bounding box center [371, 367] width 155 height 155
click at [636, 304] on input "b. 32" at bounding box center [636, 301] width 1 height 5
radio input "true"
click at [563, 502] on button "Next" at bounding box center [636, 509] width 242 height 60
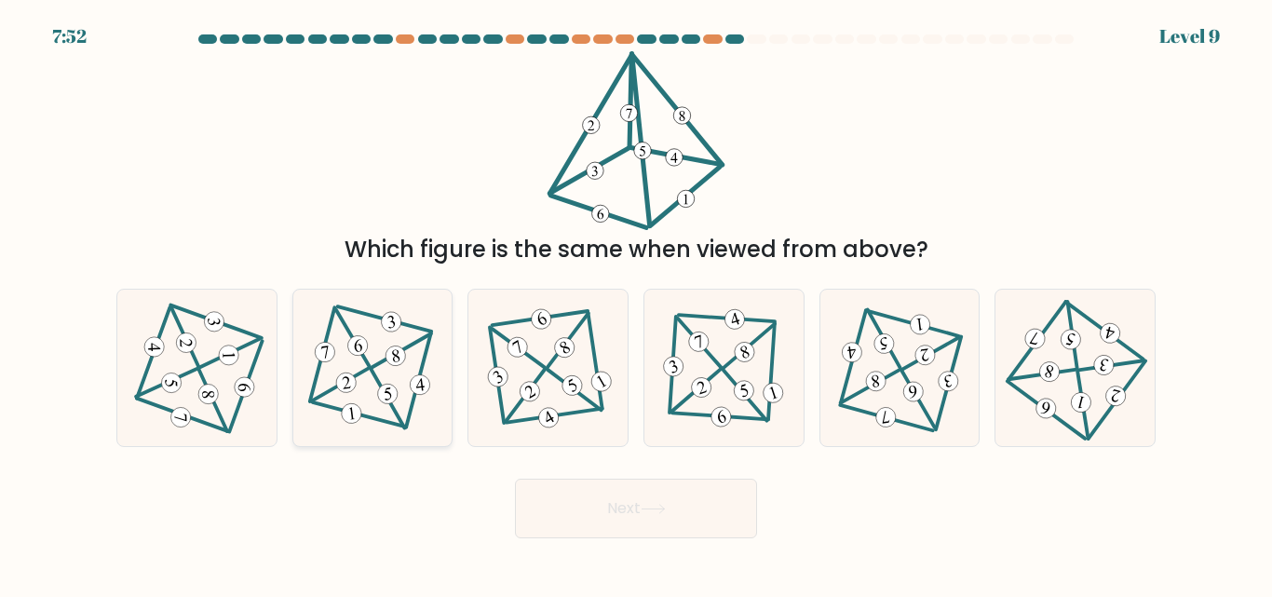
click at [404, 388] on icon at bounding box center [372, 367] width 127 height 125
click at [636, 304] on input "b." at bounding box center [636, 301] width 1 height 5
radio input "true"
click at [648, 512] on icon at bounding box center [653, 509] width 25 height 10
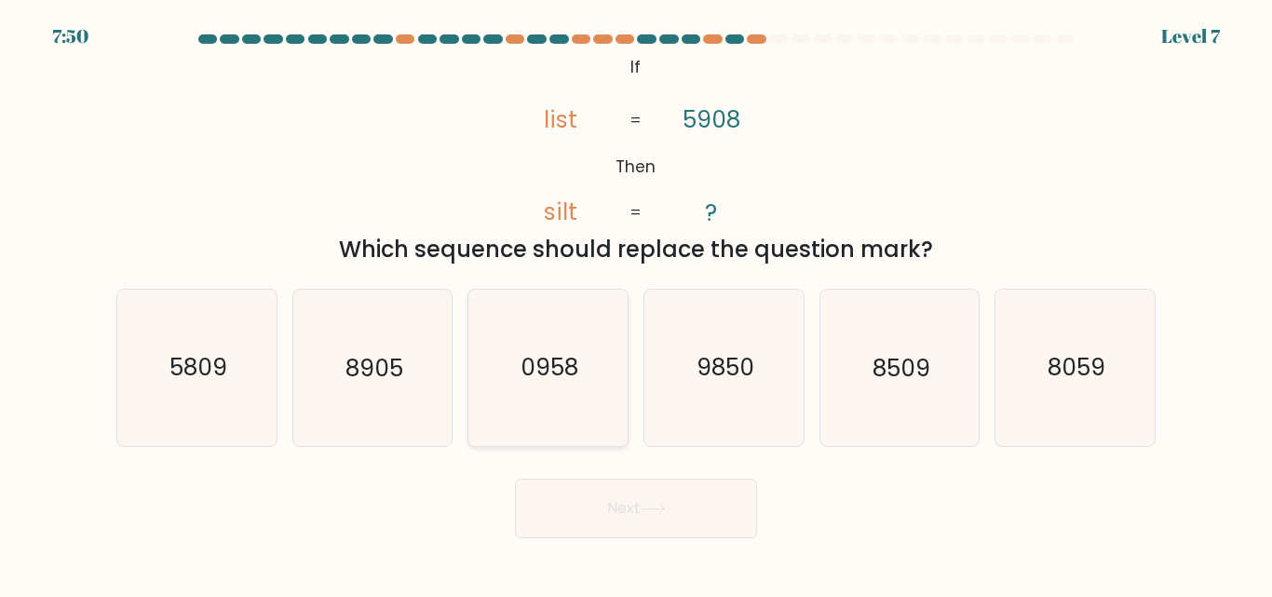
click at [585, 386] on icon "0958" at bounding box center [547, 367] width 155 height 155
click at [636, 304] on input "c. 0958" at bounding box center [636, 301] width 1 height 5
radio input "true"
click at [641, 510] on button "Next" at bounding box center [636, 509] width 242 height 60
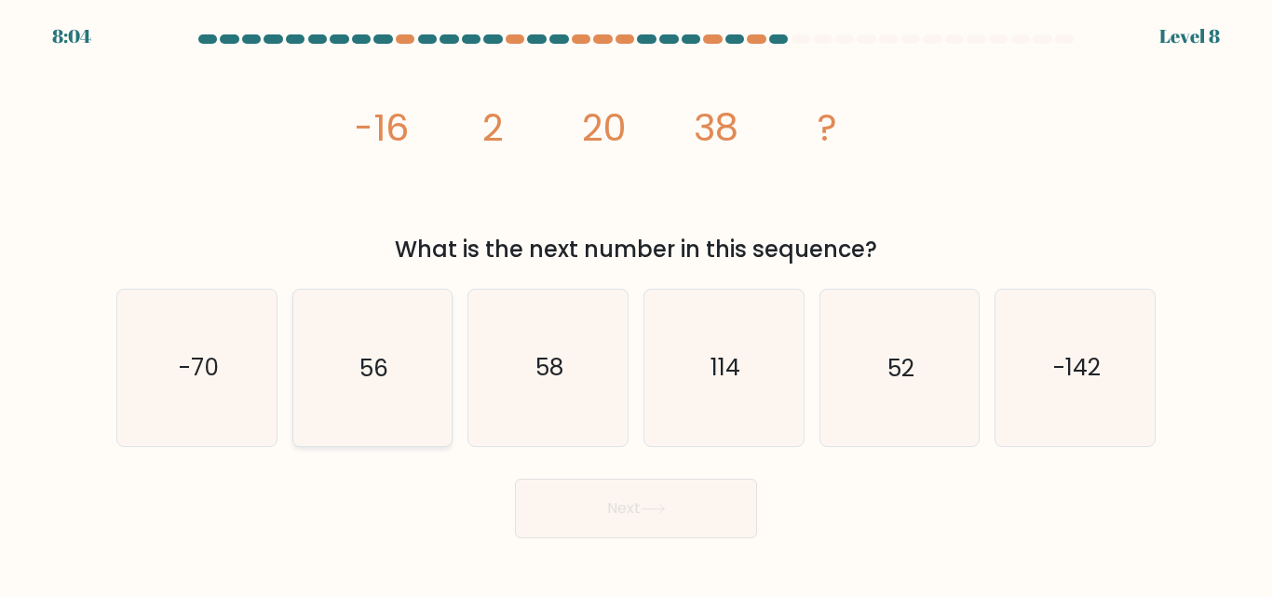
click at [367, 378] on text "56" at bounding box center [373, 368] width 29 height 33
click at [636, 304] on input "b. 56" at bounding box center [636, 301] width 1 height 5
radio input "true"
click at [608, 491] on button "Next" at bounding box center [636, 509] width 242 height 60
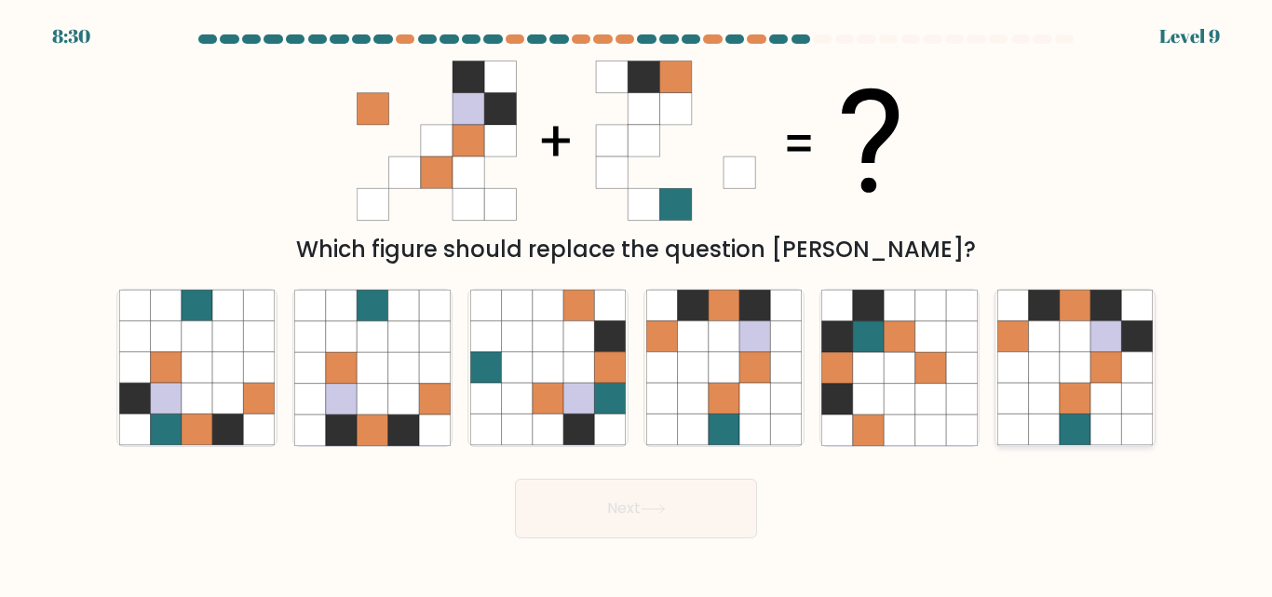
click at [1077, 367] on icon at bounding box center [1075, 368] width 31 height 31
click at [637, 304] on input "f." at bounding box center [636, 301] width 1 height 5
radio input "true"
click at [663, 509] on icon at bounding box center [653, 509] width 25 height 10
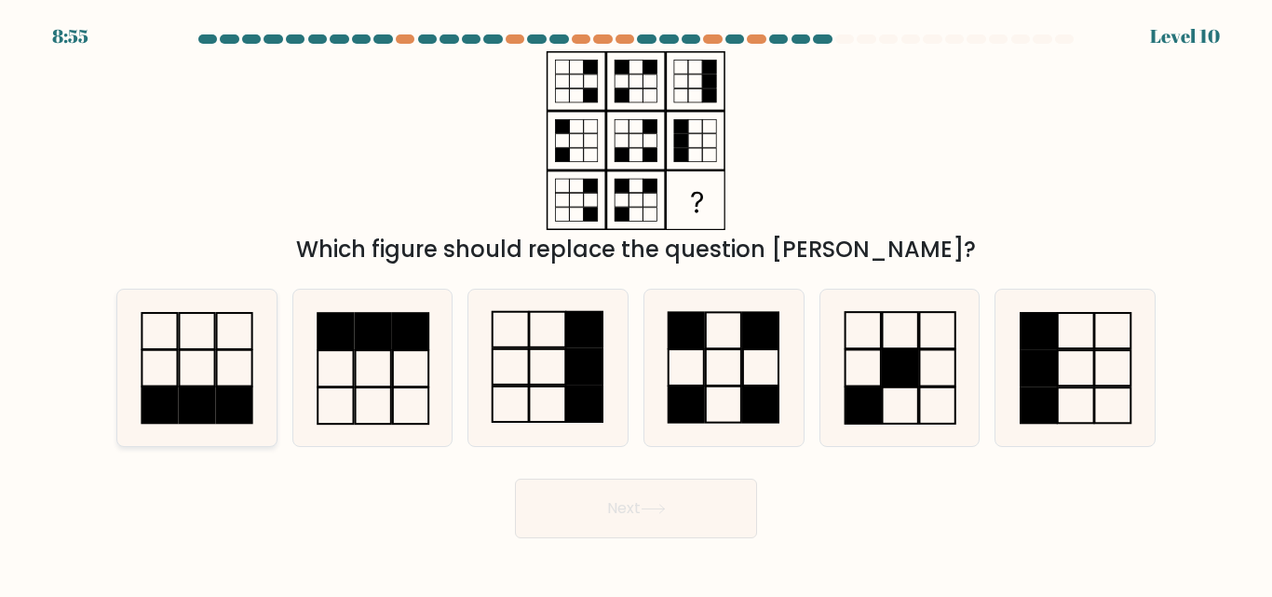
click at [195, 385] on icon at bounding box center [196, 367] width 155 height 155
click at [636, 304] on input "a." at bounding box center [636, 301] width 1 height 5
radio input "true"
click at [614, 496] on button "Next" at bounding box center [636, 509] width 242 height 60
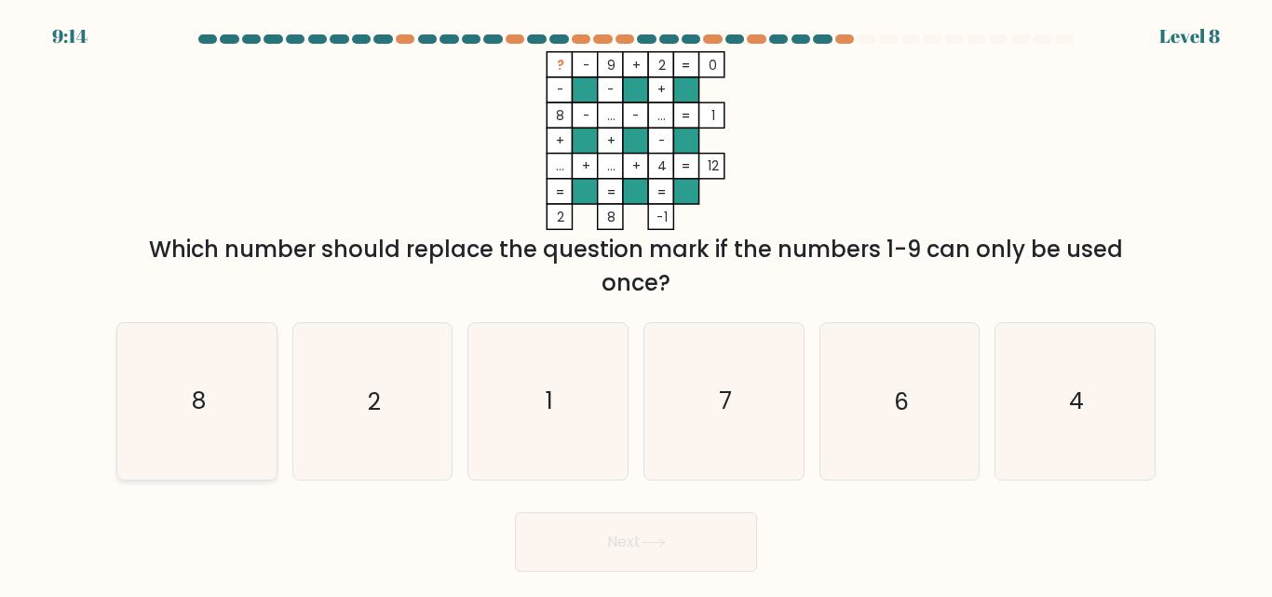
click at [206, 394] on icon "8" at bounding box center [196, 400] width 155 height 155
click at [636, 304] on input "a. 8" at bounding box center [636, 301] width 1 height 5
radio input "true"
click at [633, 547] on button "Next" at bounding box center [636, 542] width 242 height 60
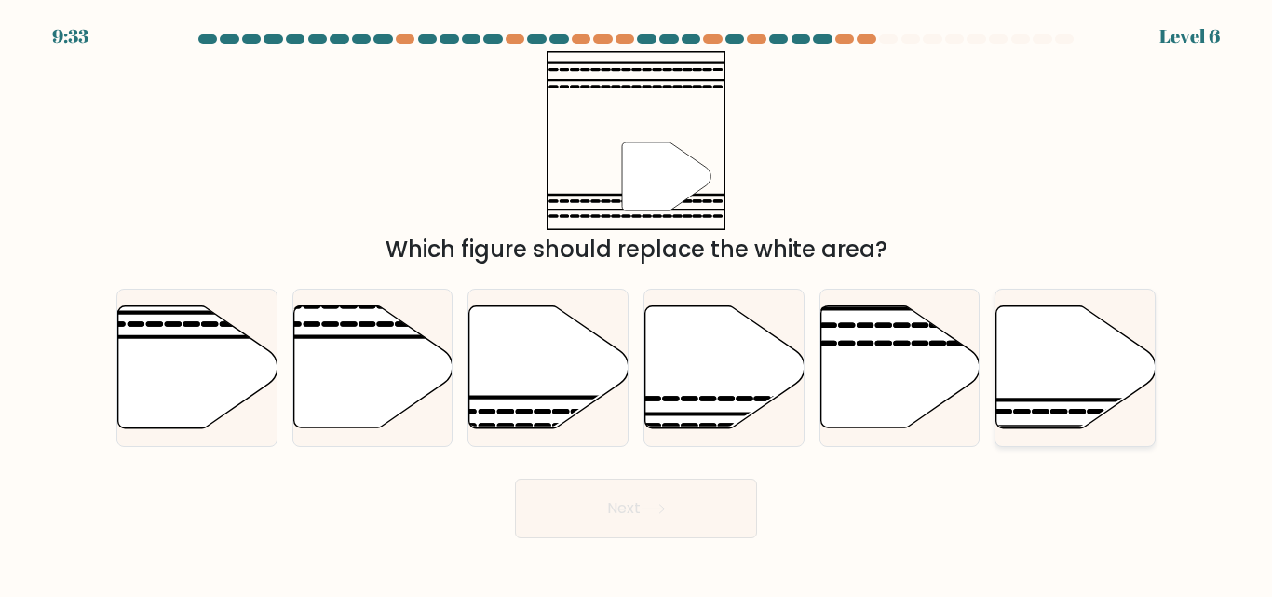
click at [1044, 406] on icon at bounding box center [1075, 367] width 159 height 122
click at [637, 304] on input "f." at bounding box center [636, 301] width 1 height 5
radio input "true"
click at [676, 527] on button "Next" at bounding box center [636, 509] width 242 height 60
drag, startPoint x: 677, startPoint y: 516, endPoint x: 563, endPoint y: 496, distance: 115.3
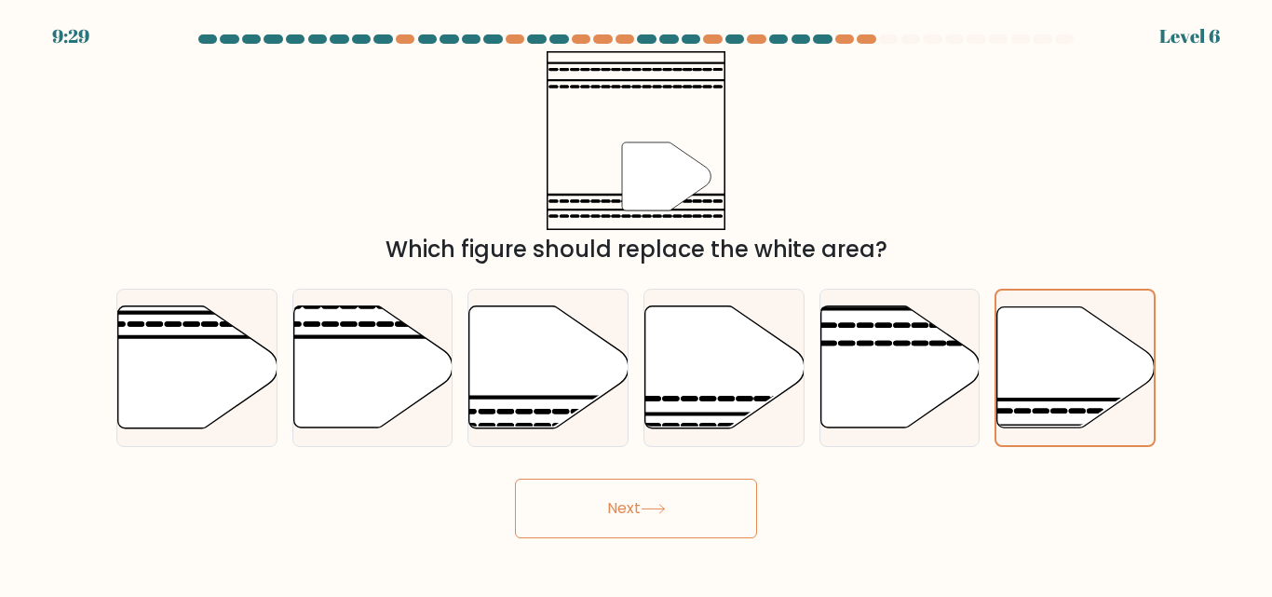
click at [563, 496] on button "Next" at bounding box center [636, 509] width 242 height 60
click at [581, 503] on button "Next" at bounding box center [636, 509] width 242 height 60
click at [617, 504] on button "Next" at bounding box center [636, 509] width 242 height 60
click at [1040, 383] on icon at bounding box center [1075, 367] width 157 height 120
click at [637, 304] on input "f." at bounding box center [636, 301] width 1 height 5
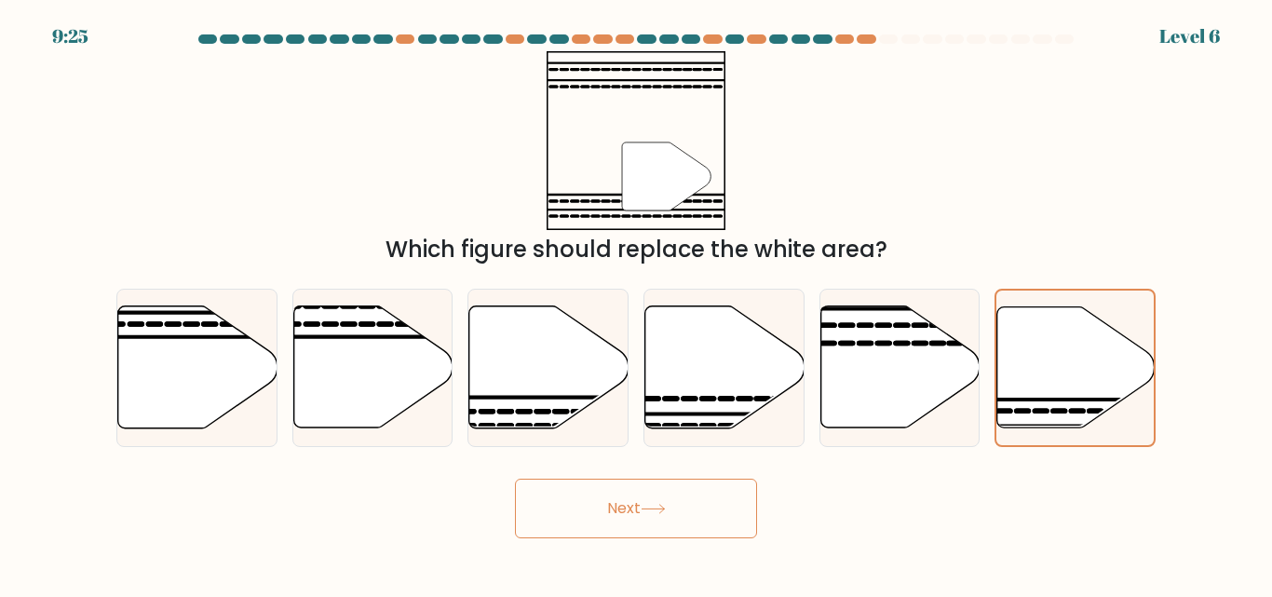
click at [661, 495] on button "Next" at bounding box center [636, 509] width 242 height 60
click at [647, 499] on button "Next" at bounding box center [636, 509] width 242 height 60
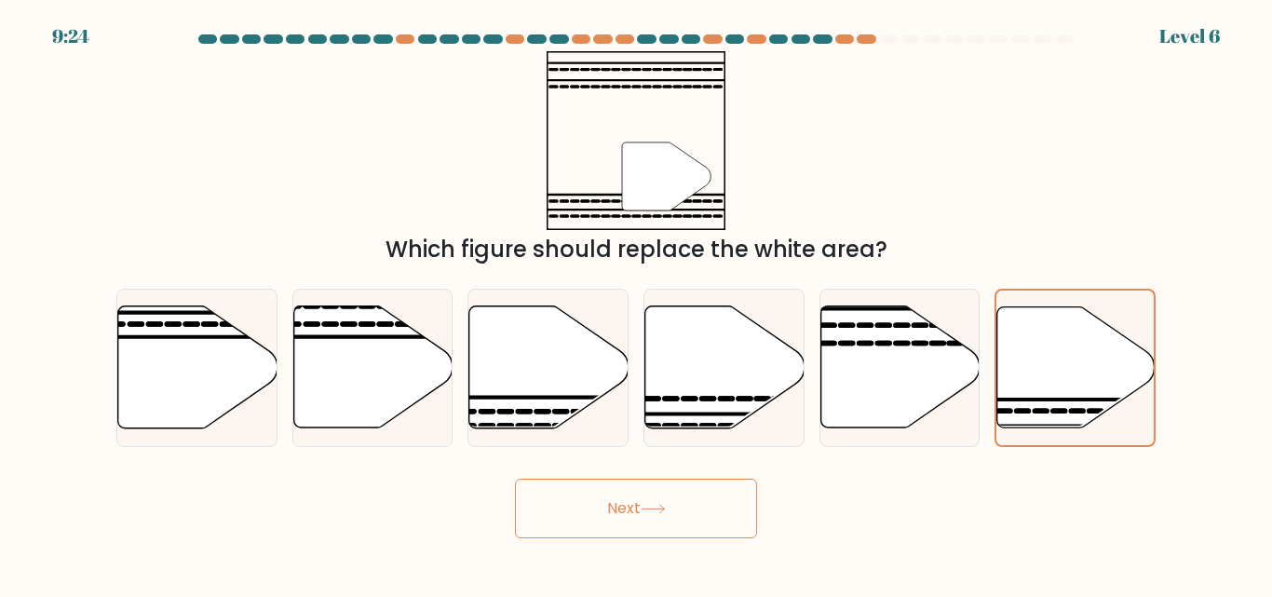
click at [647, 499] on button "Next" at bounding box center [636, 509] width 242 height 60
click at [786, 340] on icon at bounding box center [723, 367] width 159 height 124
click at [637, 304] on input "d." at bounding box center [636, 301] width 1 height 5
radio input "true"
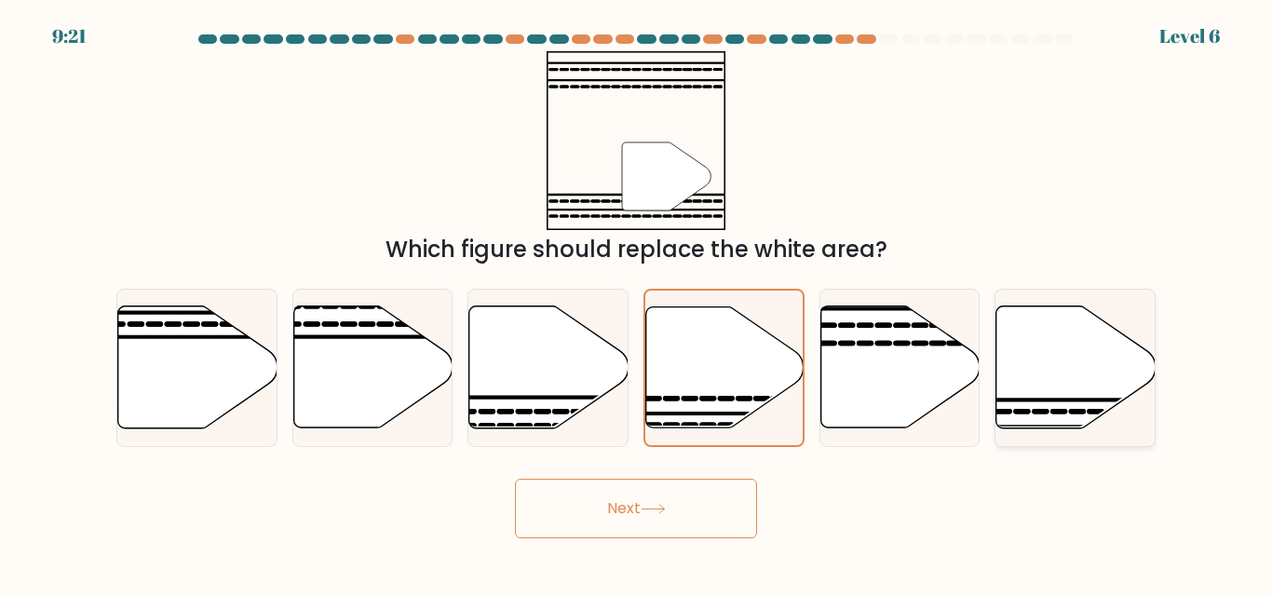
click at [1042, 365] on icon at bounding box center [1075, 367] width 159 height 122
click at [637, 304] on input "f." at bounding box center [636, 301] width 1 height 5
radio input "true"
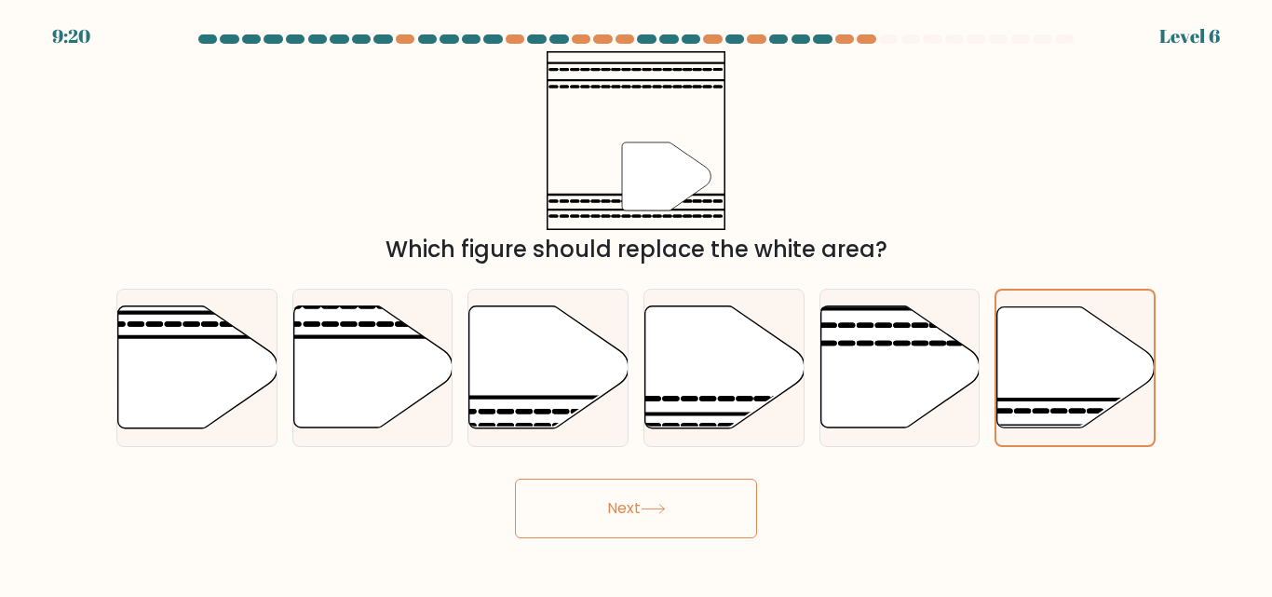
click at [601, 492] on button "Next" at bounding box center [636, 509] width 242 height 60
click at [628, 510] on button "Next" at bounding box center [636, 509] width 242 height 60
click at [515, 479] on button "Next" at bounding box center [636, 509] width 242 height 60
click at [565, 327] on icon at bounding box center [548, 367] width 159 height 122
click at [636, 304] on input "c." at bounding box center [636, 301] width 1 height 5
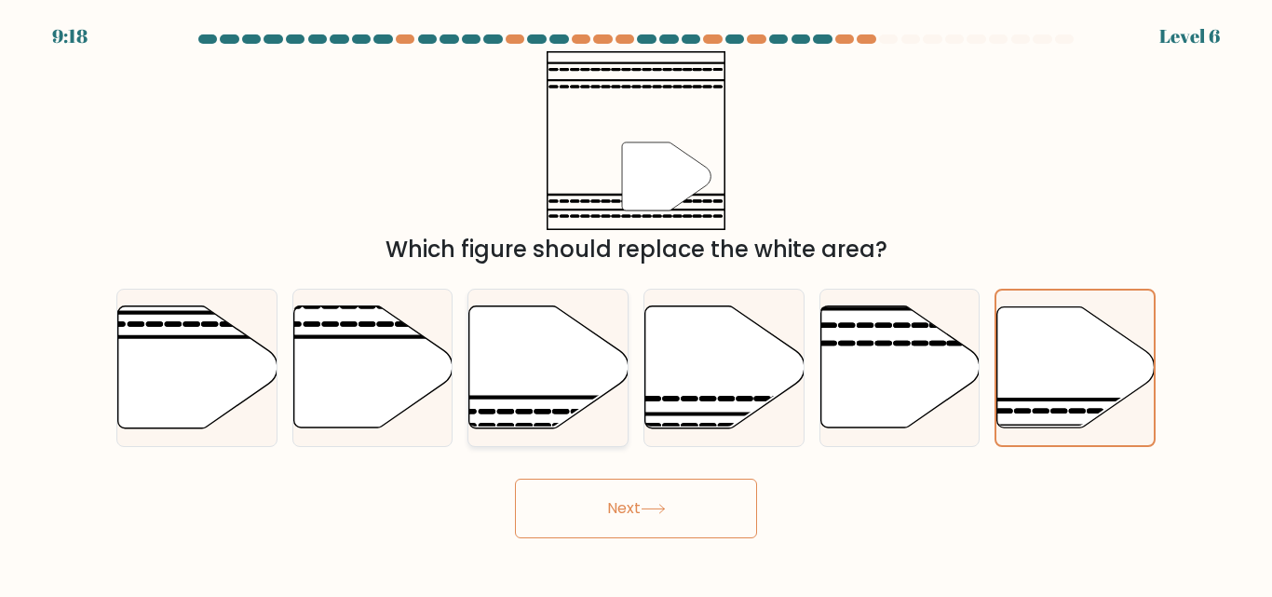
radio input "true"
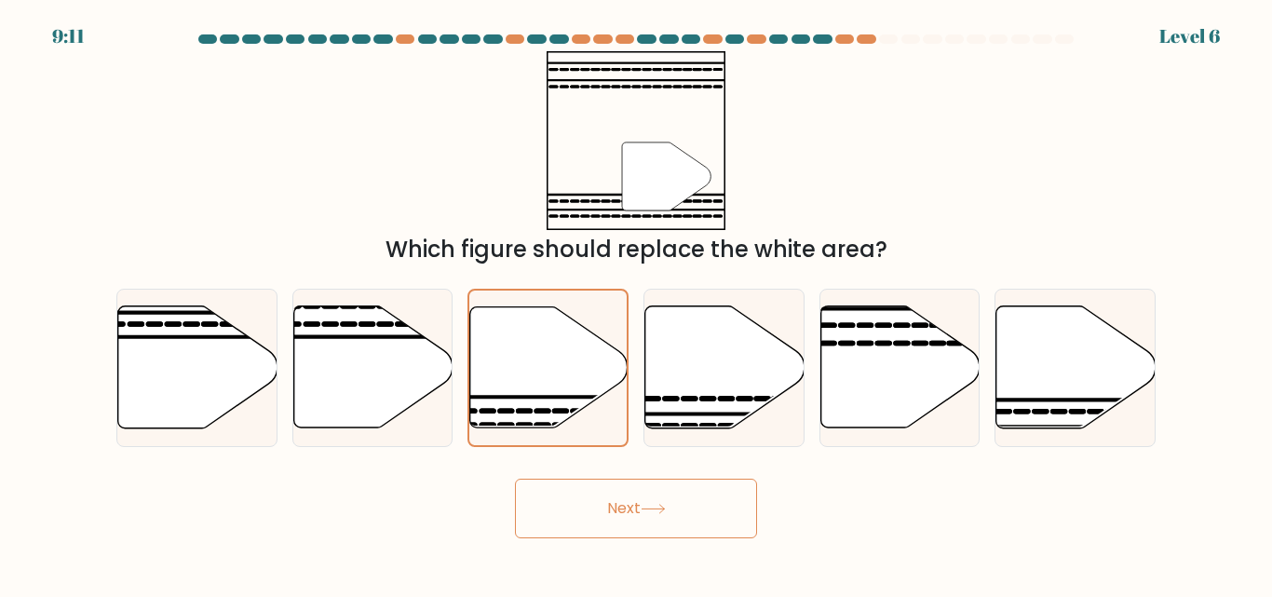
click at [642, 514] on button "Next" at bounding box center [636, 509] width 242 height 60
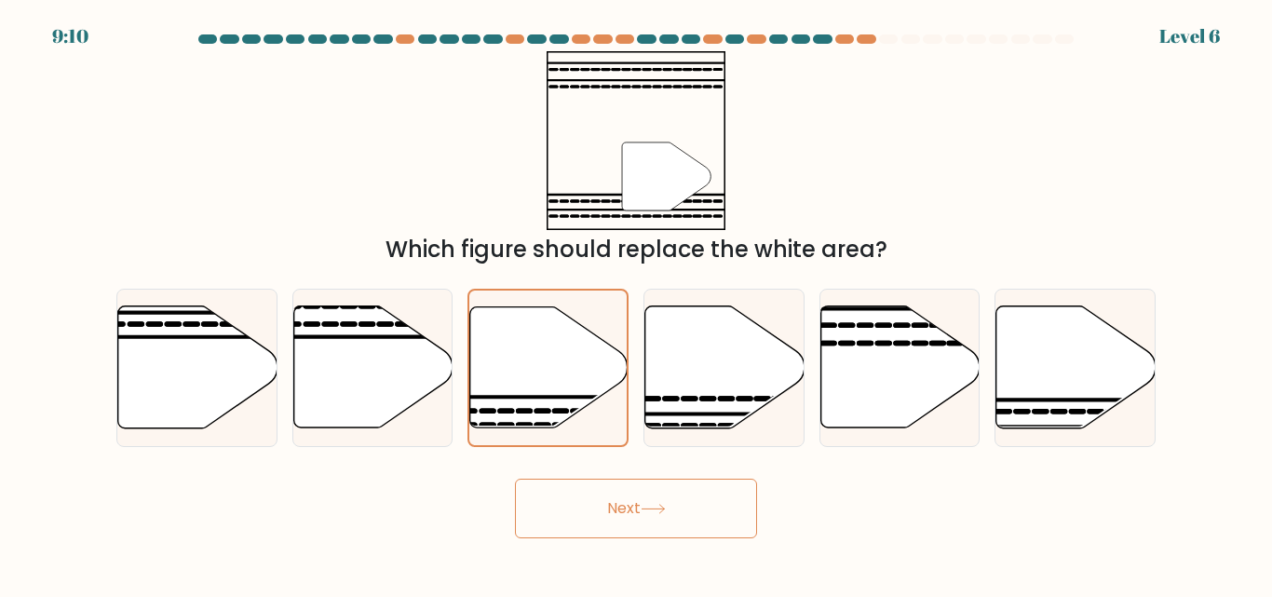
click at [642, 514] on button "Next" at bounding box center [636, 509] width 242 height 60
click at [1068, 386] on icon at bounding box center [1075, 367] width 159 height 122
click at [637, 304] on input "f." at bounding box center [636, 301] width 1 height 5
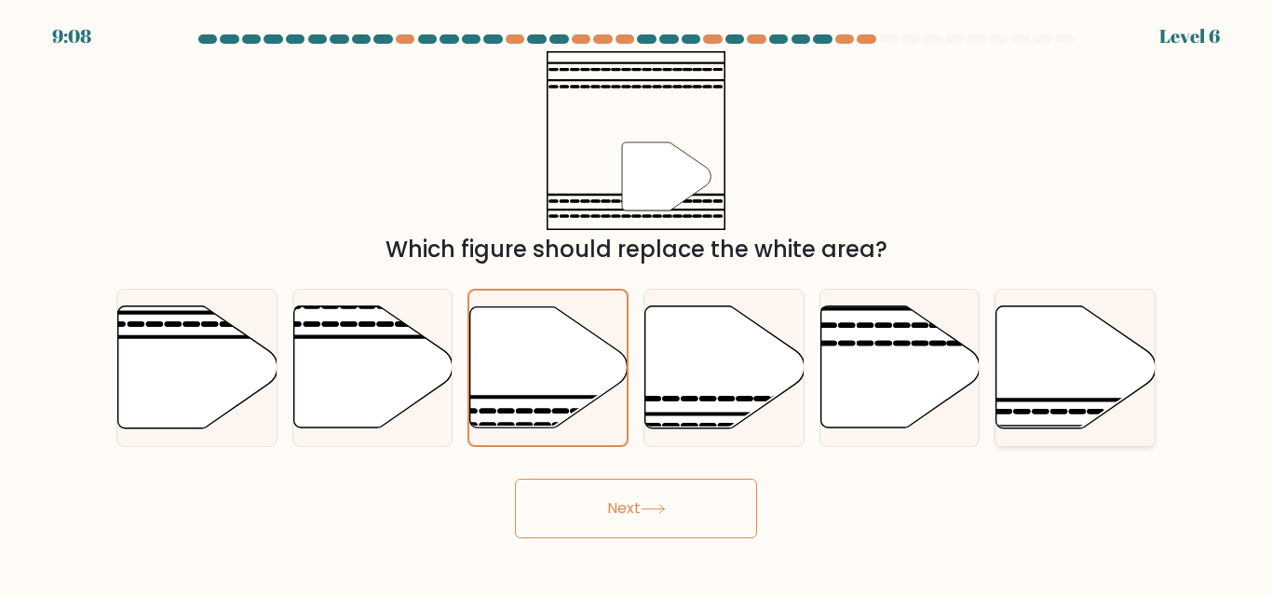
radio input "true"
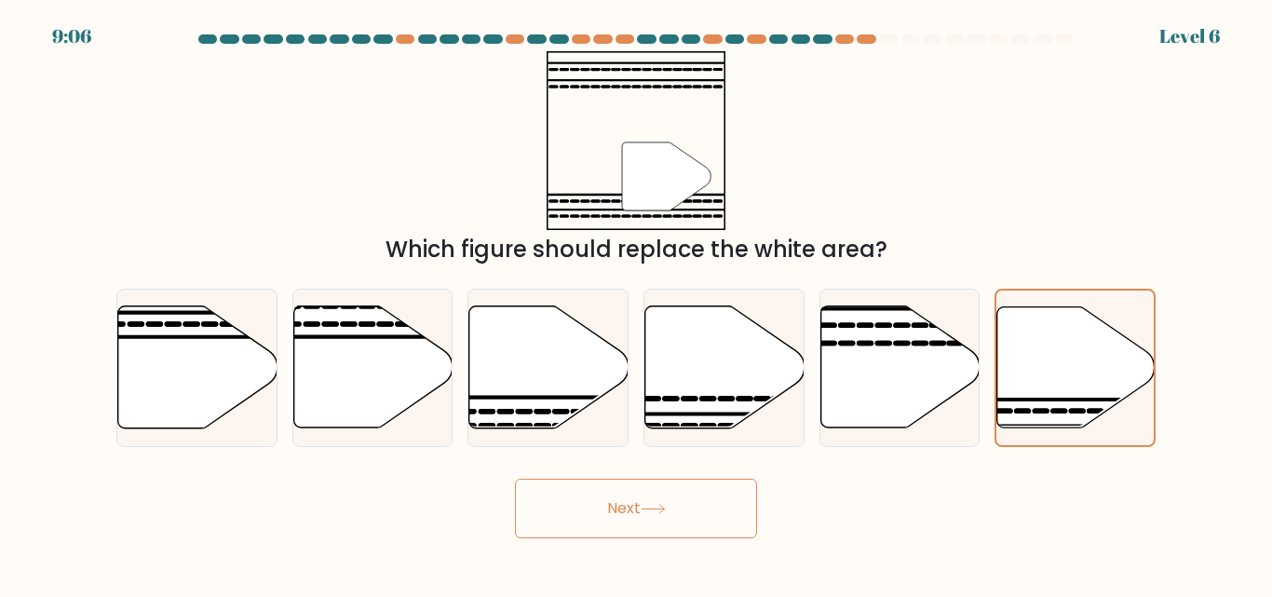
click at [668, 493] on button "Next" at bounding box center [636, 509] width 242 height 60
click at [676, 182] on icon at bounding box center [666, 176] width 88 height 68
click at [697, 506] on button "Next" at bounding box center [636, 509] width 242 height 60
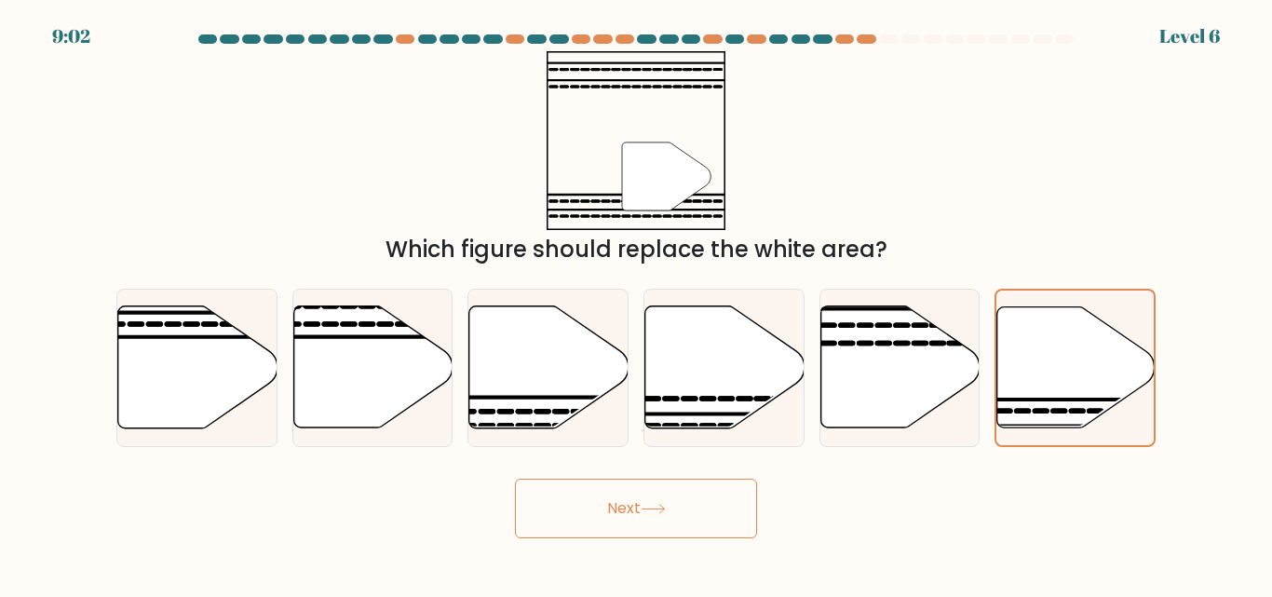
click at [696, 506] on button "Next" at bounding box center [636, 509] width 242 height 60
click at [629, 517] on button "Next" at bounding box center [636, 509] width 242 height 60
click at [629, 518] on button "Next" at bounding box center [636, 509] width 242 height 60
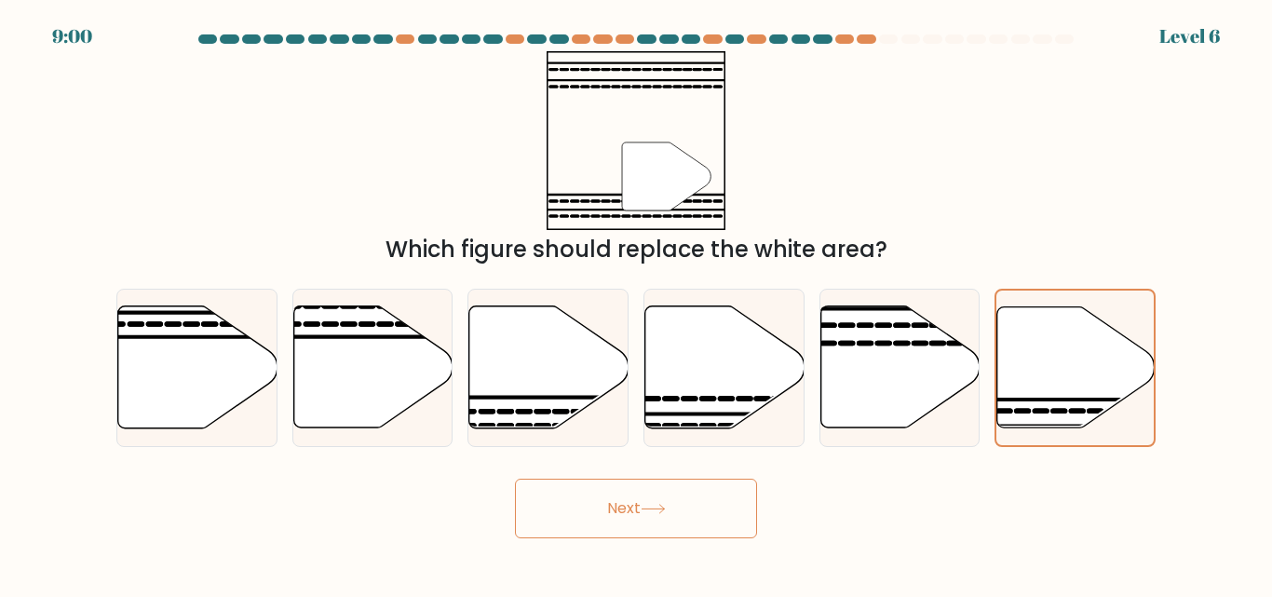
click at [640, 520] on button "Next" at bounding box center [636, 509] width 242 height 60
click at [706, 344] on icon at bounding box center [724, 367] width 159 height 122
click at [637, 304] on input "d." at bounding box center [636, 301] width 1 height 5
radio input "true"
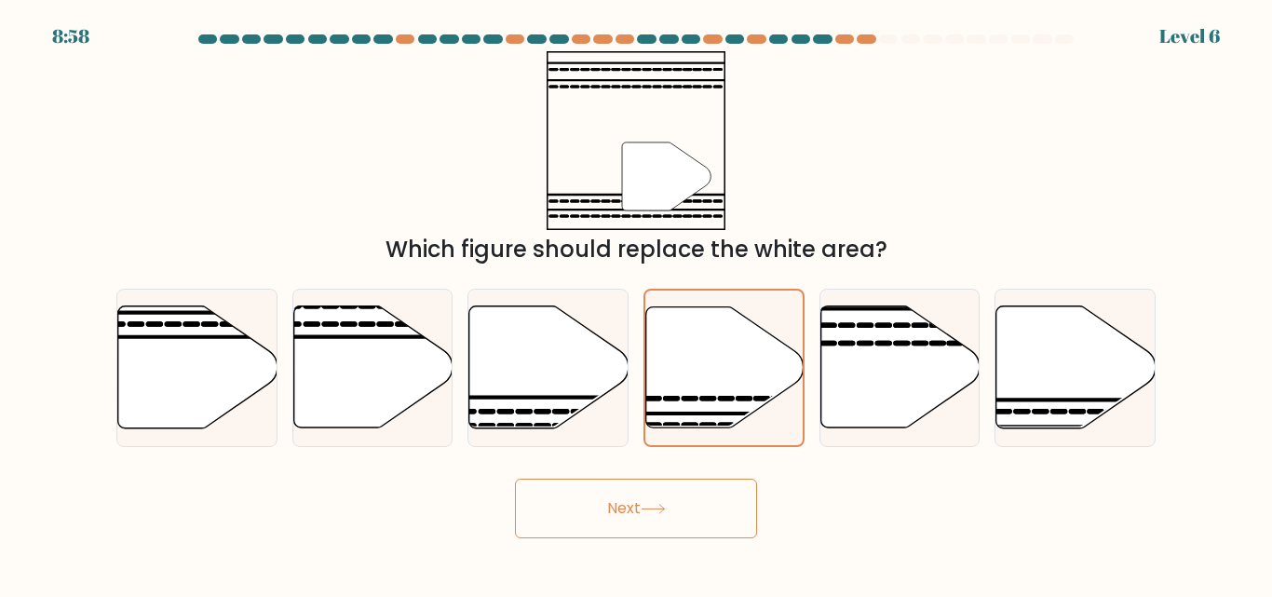
click at [630, 495] on button "Next" at bounding box center [636, 509] width 242 height 60
click at [597, 155] on icon """ at bounding box center [636, 140] width 179 height 179
click at [693, 200] on icon """ at bounding box center [636, 140] width 179 height 179
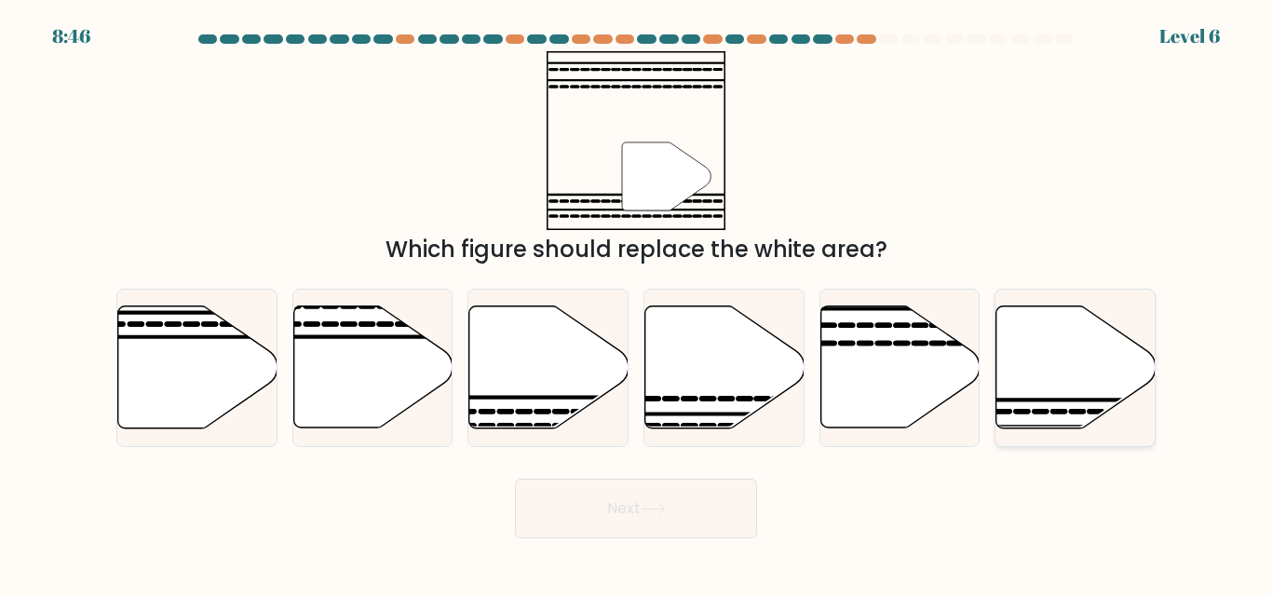
click at [1095, 417] on icon at bounding box center [1075, 367] width 159 height 122
click at [637, 304] on input "f." at bounding box center [636, 301] width 1 height 5
radio input "true"
click at [645, 497] on button "Next" at bounding box center [636, 509] width 242 height 60
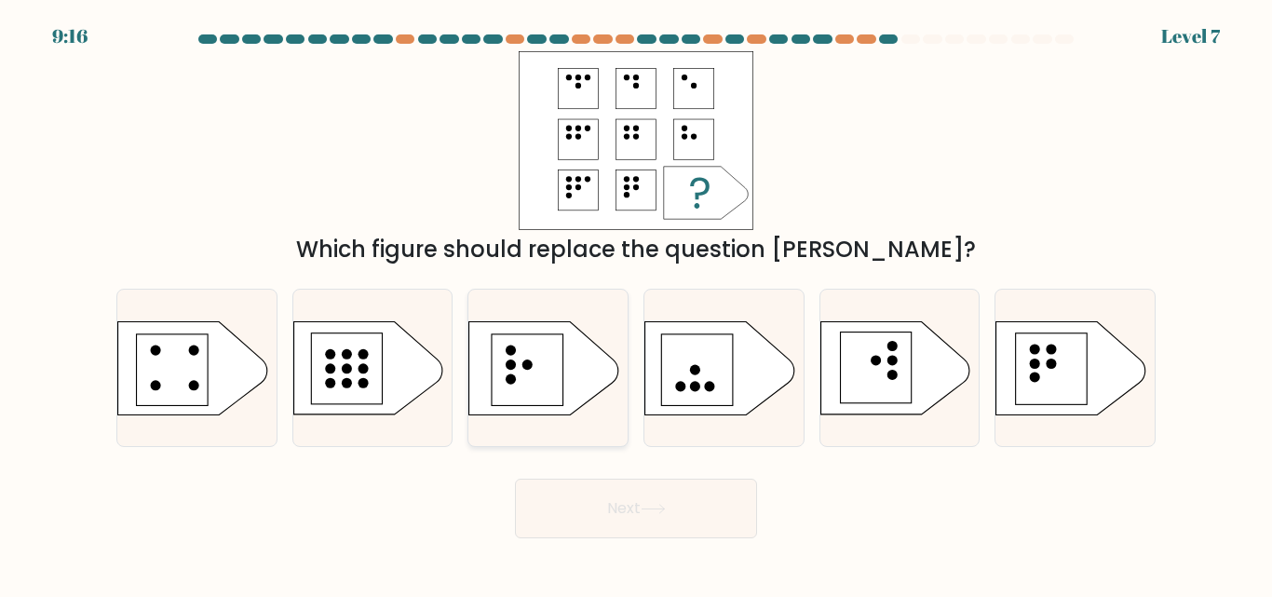
click at [527, 367] on circle at bounding box center [527, 364] width 10 height 10
click at [636, 304] on input "c." at bounding box center [636, 301] width 1 height 5
radio input "true"
click at [623, 506] on button "Next" at bounding box center [636, 509] width 242 height 60
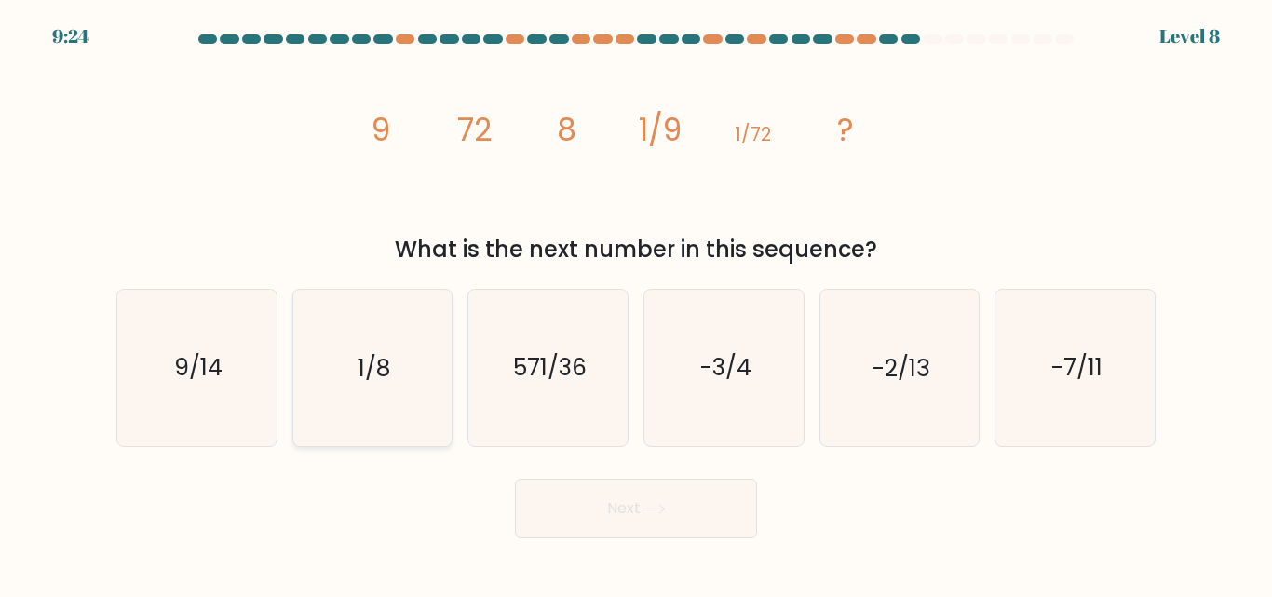
click at [382, 396] on icon "1/8" at bounding box center [371, 367] width 155 height 155
click at [636, 304] on input "b. 1/8" at bounding box center [636, 301] width 1 height 5
radio input "true"
drag, startPoint x: 582, startPoint y: 506, endPoint x: 553, endPoint y: 487, distance: 34.3
click at [553, 487] on button "Next" at bounding box center [636, 509] width 242 height 60
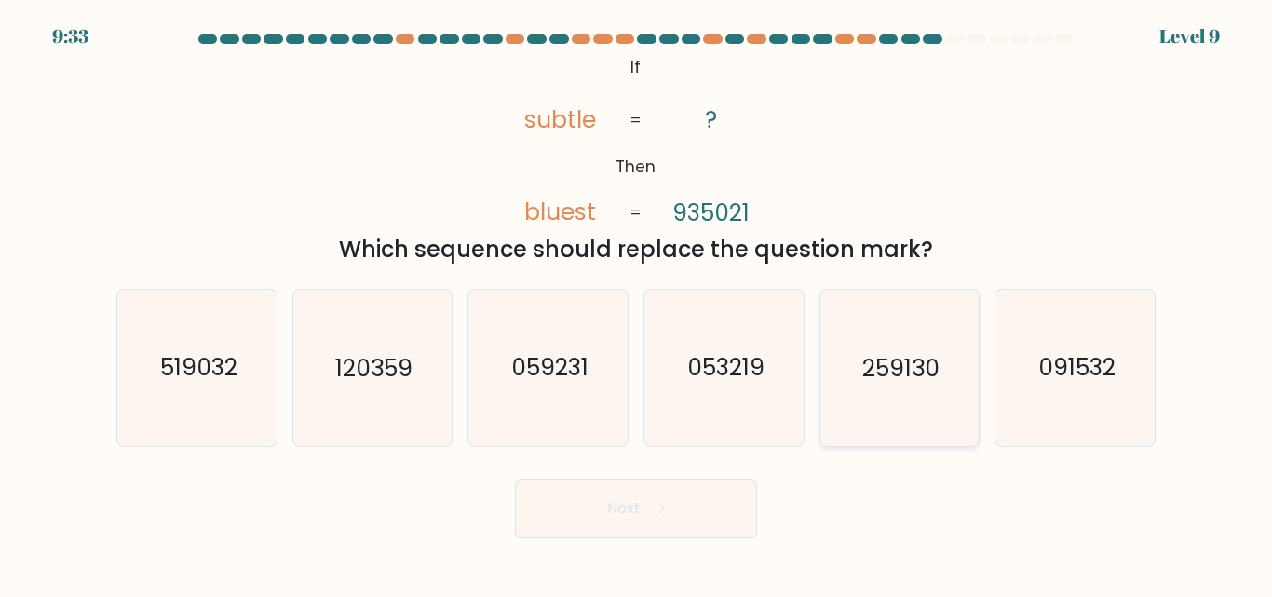
click at [912, 432] on icon "259130" at bounding box center [898, 367] width 155 height 155
click at [637, 304] on input "e. 259130" at bounding box center [636, 301] width 1 height 5
radio input "true"
click at [681, 513] on button "Next" at bounding box center [636, 509] width 242 height 60
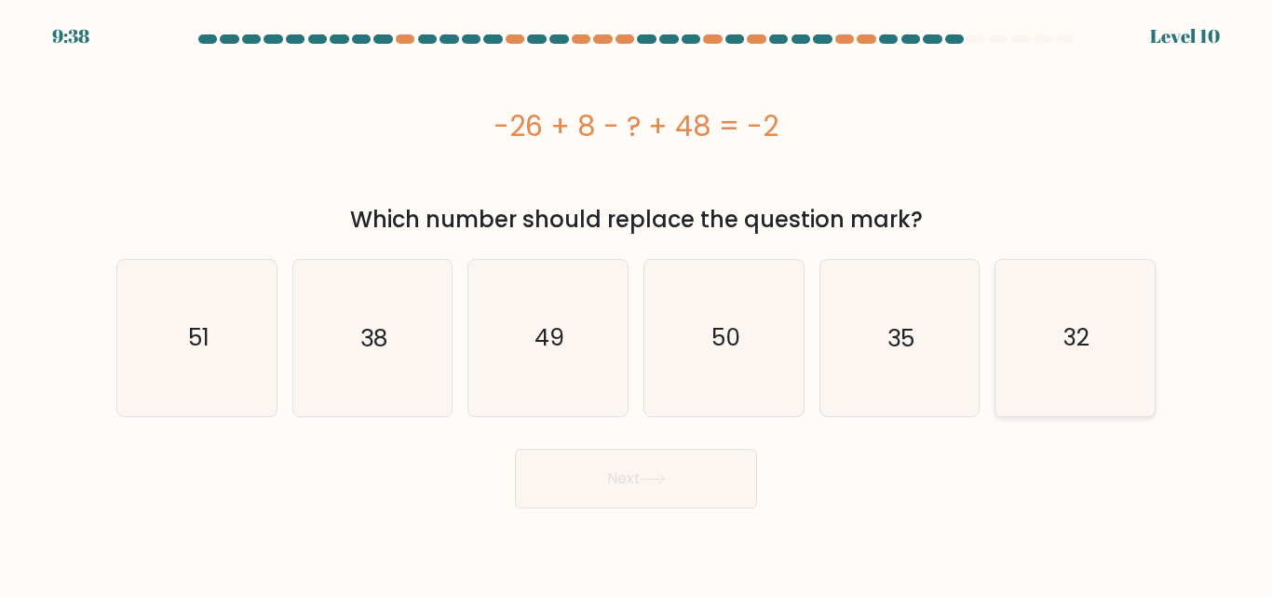
click at [1018, 373] on icon "32" at bounding box center [1074, 337] width 155 height 155
click at [637, 304] on input "f. 32" at bounding box center [636, 301] width 1 height 5
radio input "true"
click at [665, 481] on icon at bounding box center [653, 479] width 25 height 10
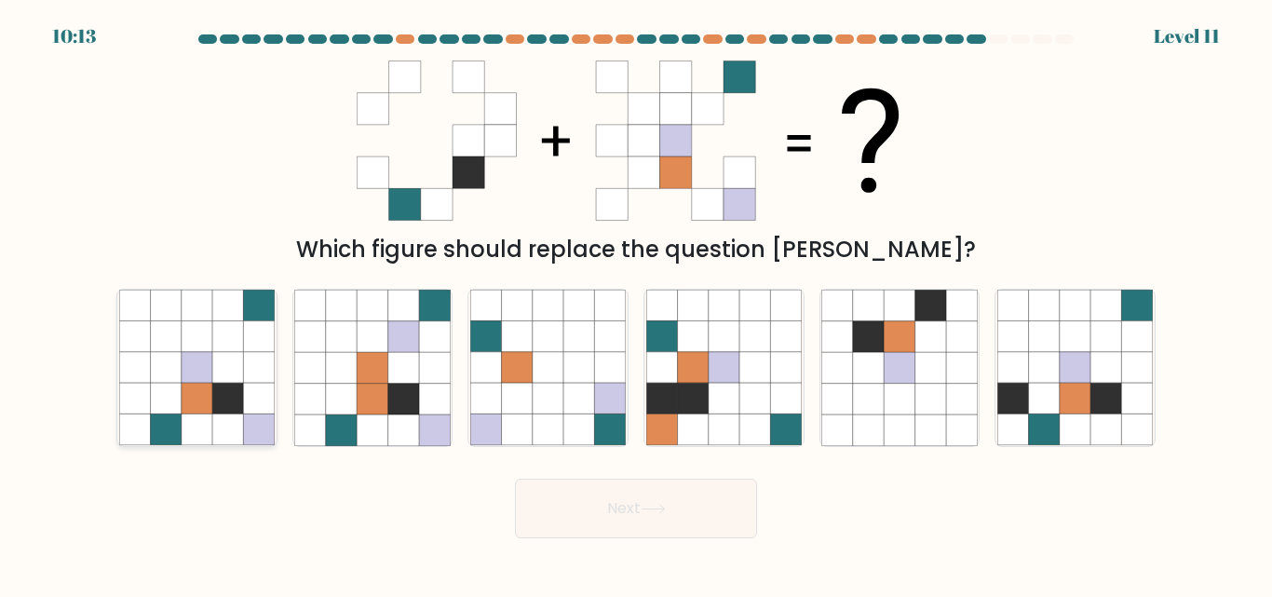
click at [131, 366] on icon at bounding box center [134, 368] width 31 height 31
click at [636, 304] on input "a." at bounding box center [636, 301] width 1 height 5
radio input "true"
click at [628, 506] on button "Next" at bounding box center [636, 509] width 242 height 60
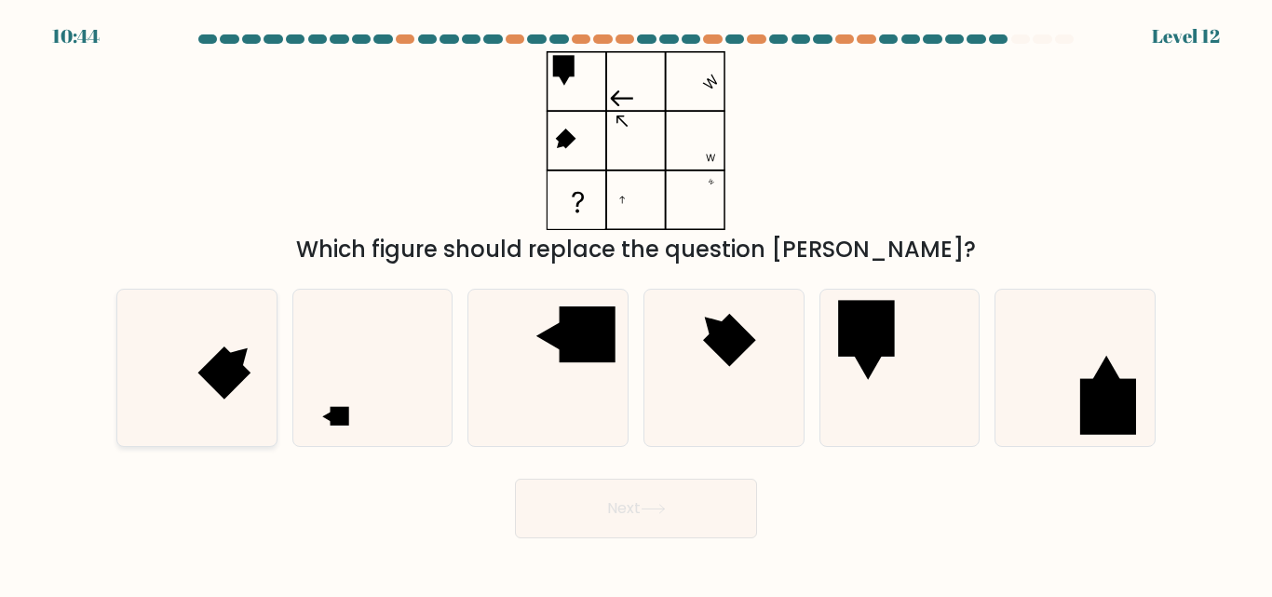
click at [188, 341] on icon at bounding box center [196, 367] width 155 height 155
click at [636, 304] on input "a." at bounding box center [636, 301] width 1 height 5
radio input "true"
click at [597, 502] on button "Next" at bounding box center [636, 509] width 242 height 60
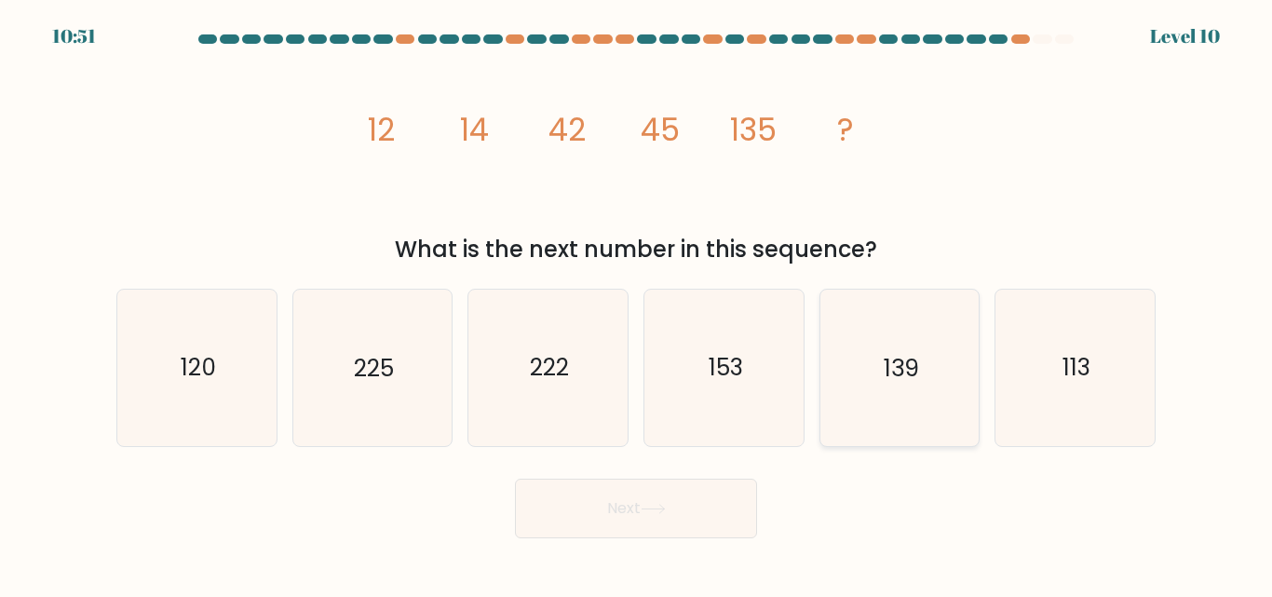
click at [879, 366] on icon "139" at bounding box center [898, 367] width 155 height 155
click at [637, 304] on input "e. 139" at bounding box center [636, 301] width 1 height 5
radio input "true"
click at [574, 509] on button "Next" at bounding box center [636, 509] width 242 height 60
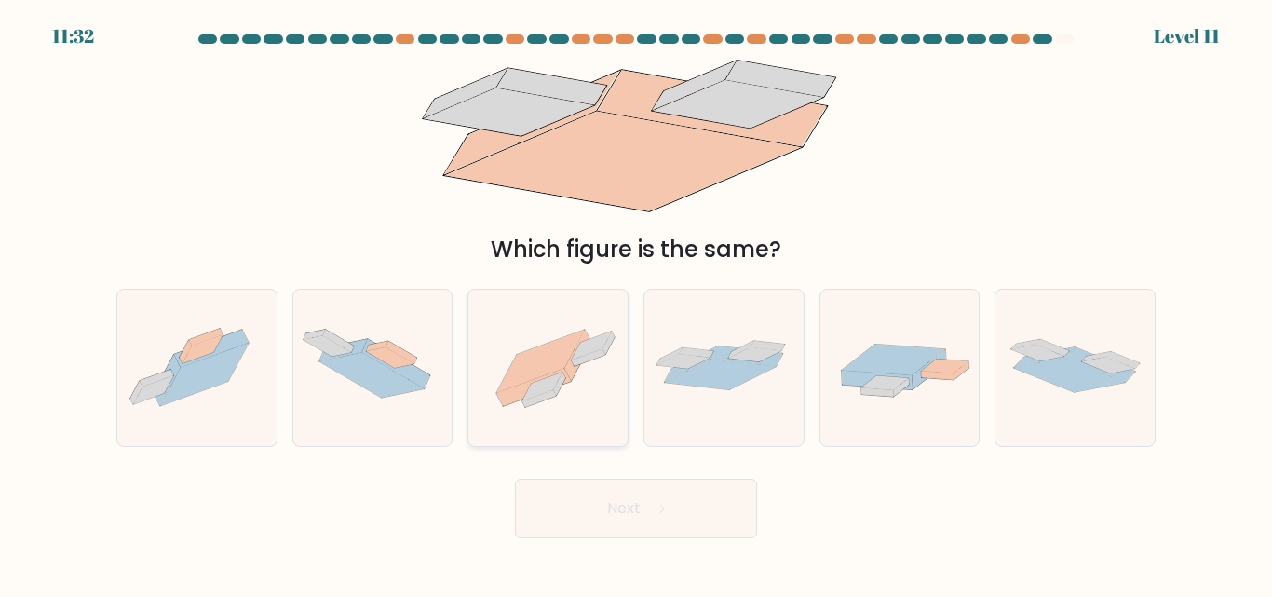
click at [527, 386] on icon at bounding box center [534, 387] width 74 height 37
click at [636, 304] on input "c." at bounding box center [636, 301] width 1 height 5
radio input "true"
click at [612, 503] on button "Next" at bounding box center [636, 509] width 242 height 60
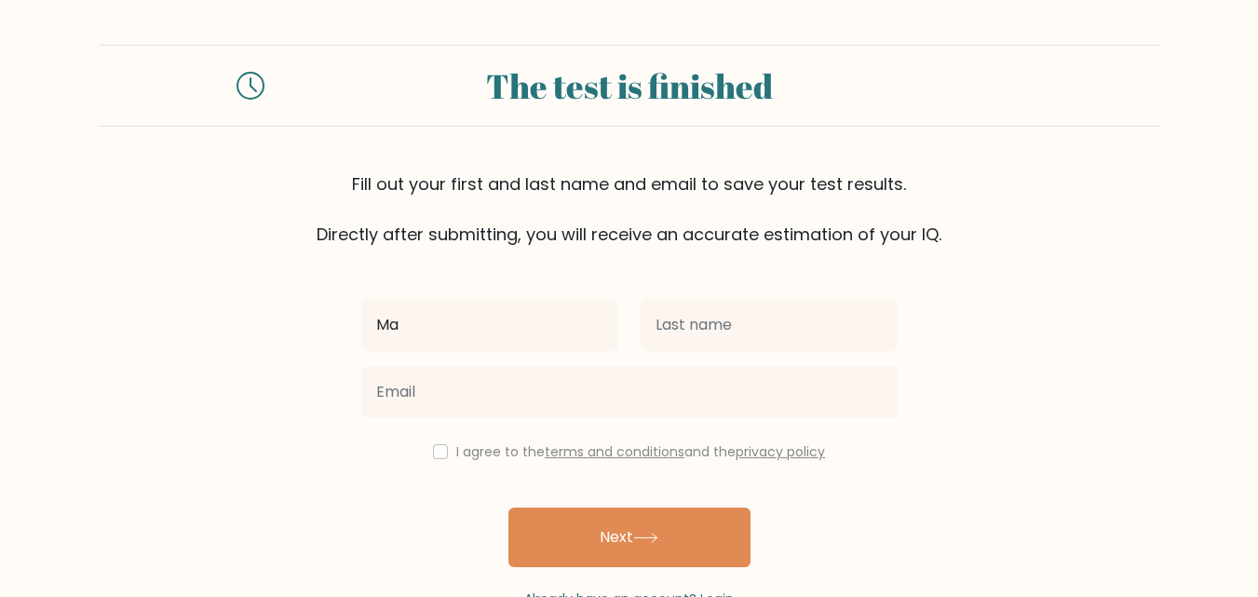
type input "[PERSON_NAME]"
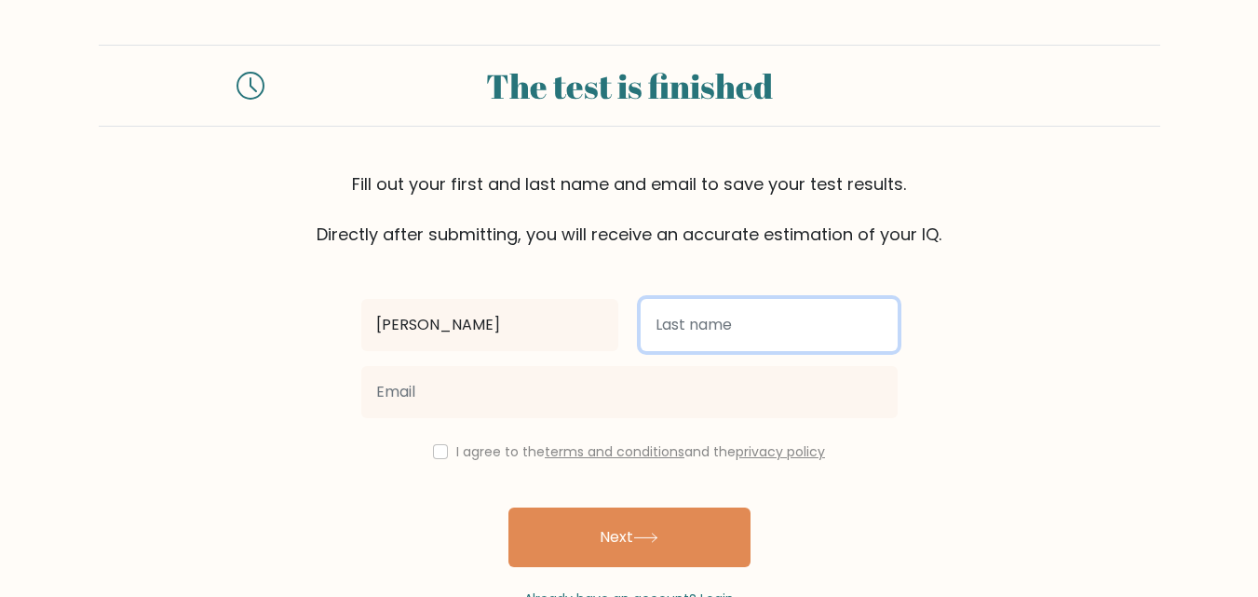
click at [727, 321] on input "text" at bounding box center [769, 325] width 257 height 52
type input "[PERSON_NAME]"
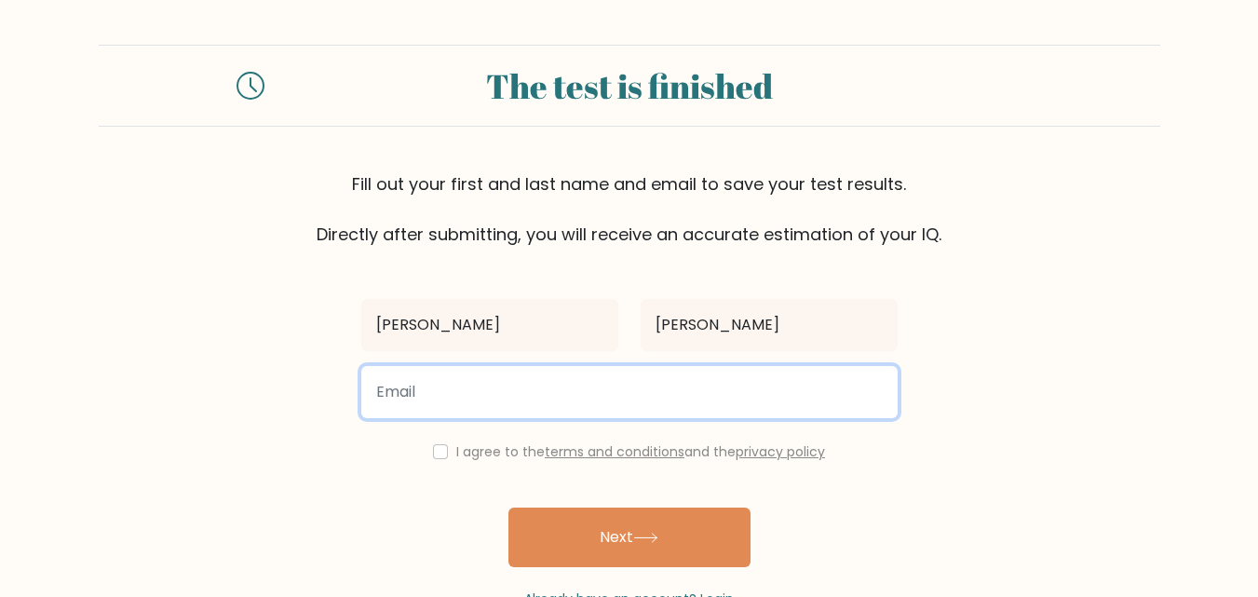
click at [688, 402] on input "email" at bounding box center [629, 392] width 536 height 52
type input "[EMAIL_ADDRESS][DOMAIN_NAME]"
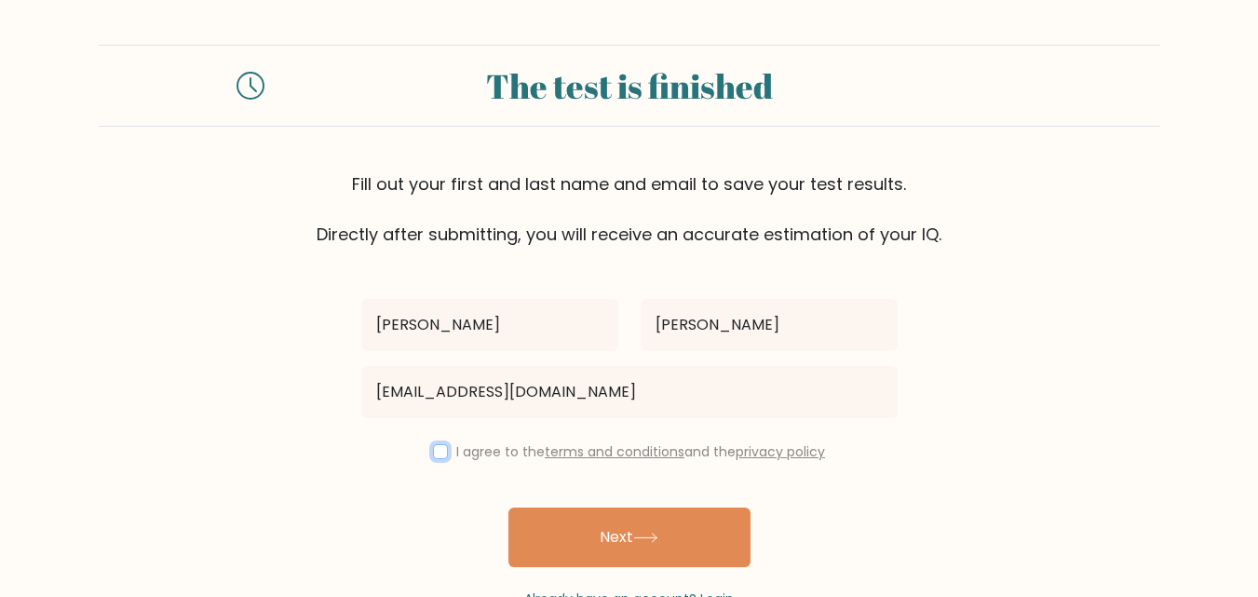
click at [439, 449] on input "checkbox" at bounding box center [440, 451] width 15 height 15
checkbox input "true"
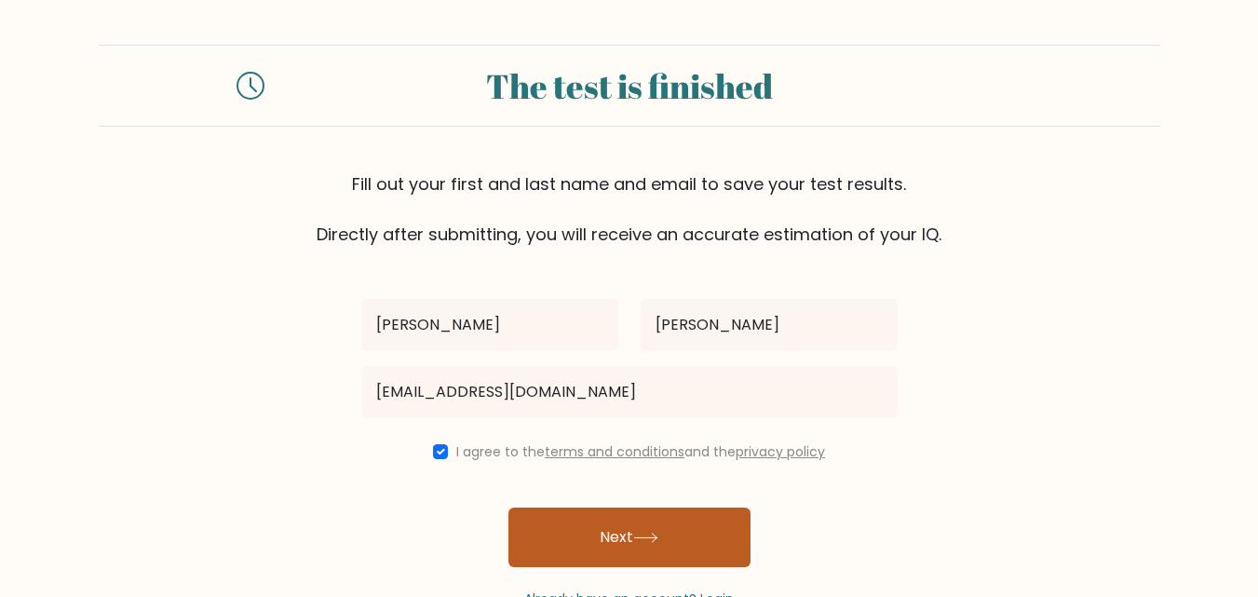
click at [607, 531] on button "Next" at bounding box center [629, 537] width 242 height 60
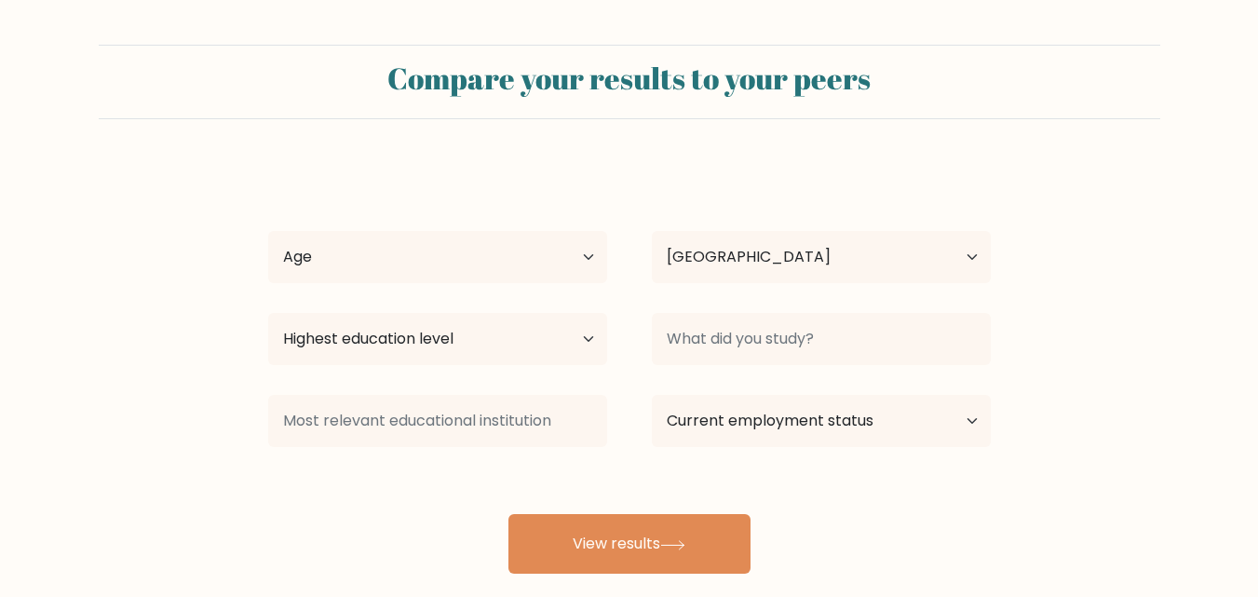
select select "PH"
click at [531, 263] on select "Age Under [DEMOGRAPHIC_DATA] [DEMOGRAPHIC_DATA] [DEMOGRAPHIC_DATA] [DEMOGRAPHIC…" at bounding box center [437, 257] width 339 height 52
select select "25_34"
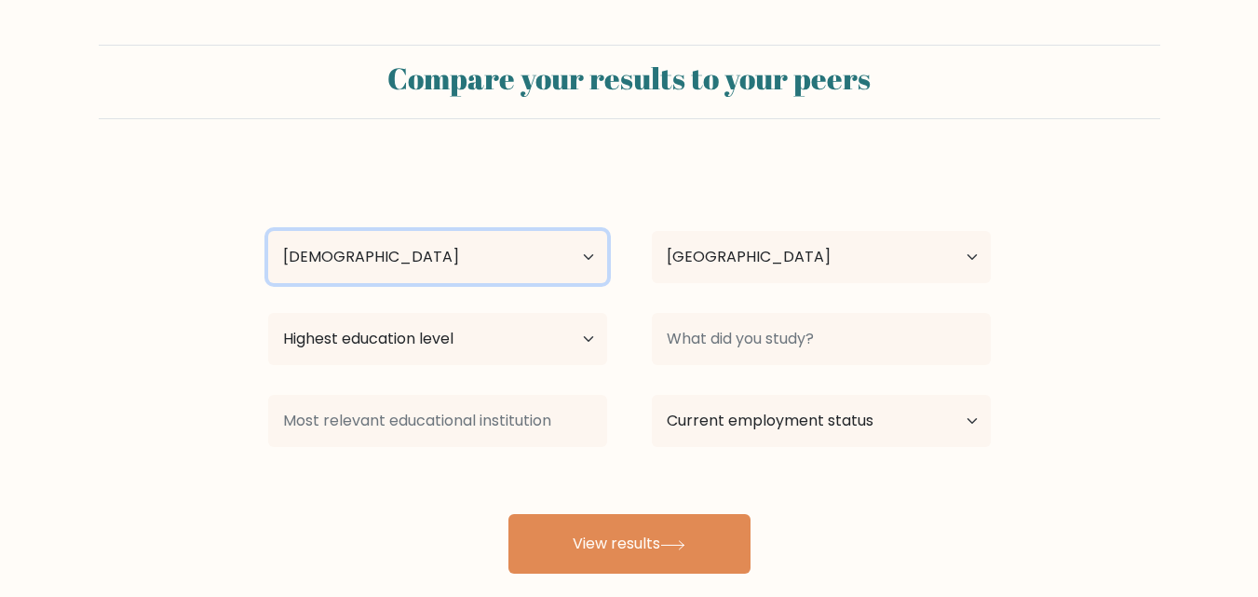
click at [268, 231] on select "Age Under [DEMOGRAPHIC_DATA] [DEMOGRAPHIC_DATA] [DEMOGRAPHIC_DATA] [DEMOGRAPHIC…" at bounding box center [437, 257] width 339 height 52
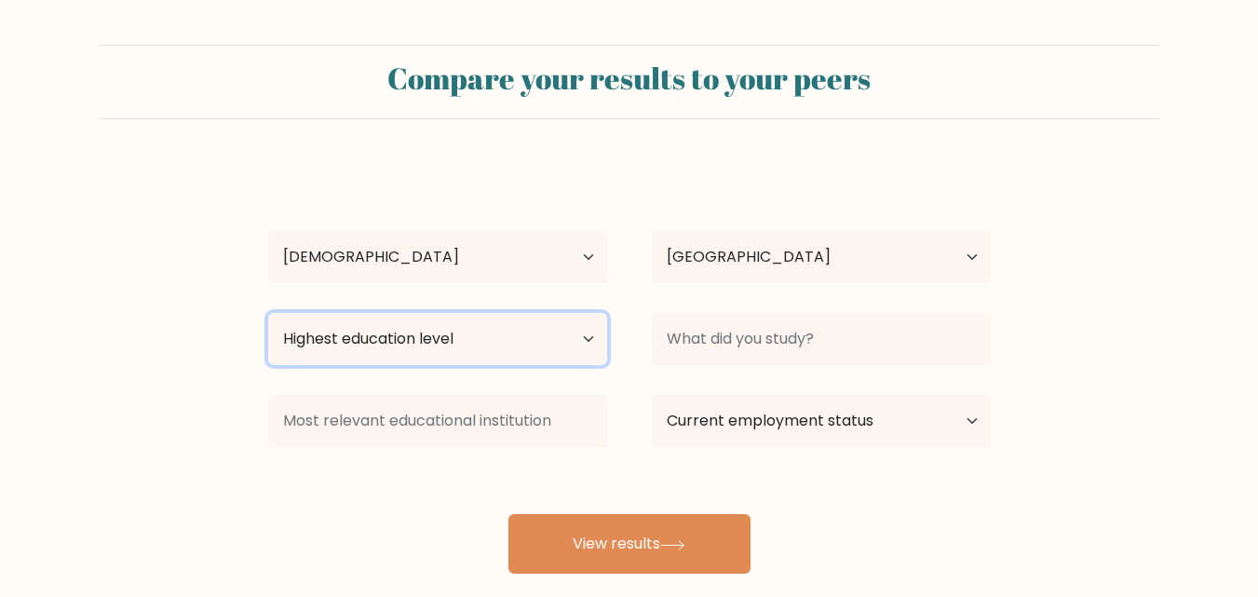
click at [493, 339] on select "Highest education level No schooling Primary Lower Secondary Upper Secondary Oc…" at bounding box center [437, 339] width 339 height 52
select select "bachelors_degree"
click at [268, 313] on select "Highest education level No schooling Primary Lower Secondary Upper Secondary Oc…" at bounding box center [437, 339] width 339 height 52
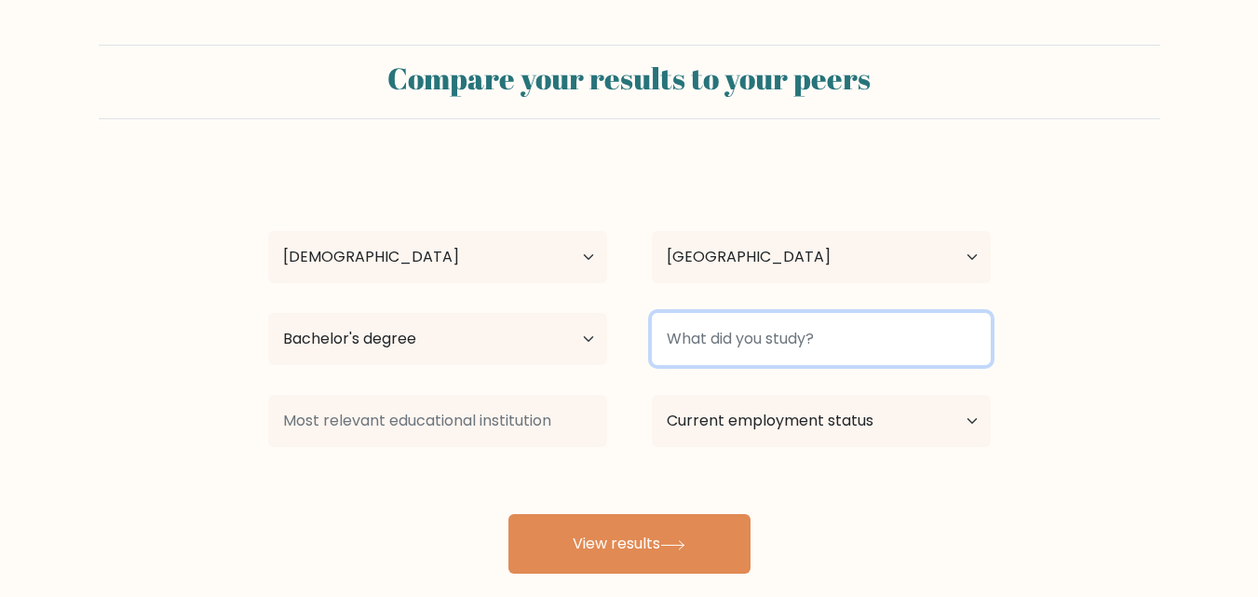
click at [711, 342] on input at bounding box center [821, 339] width 339 height 52
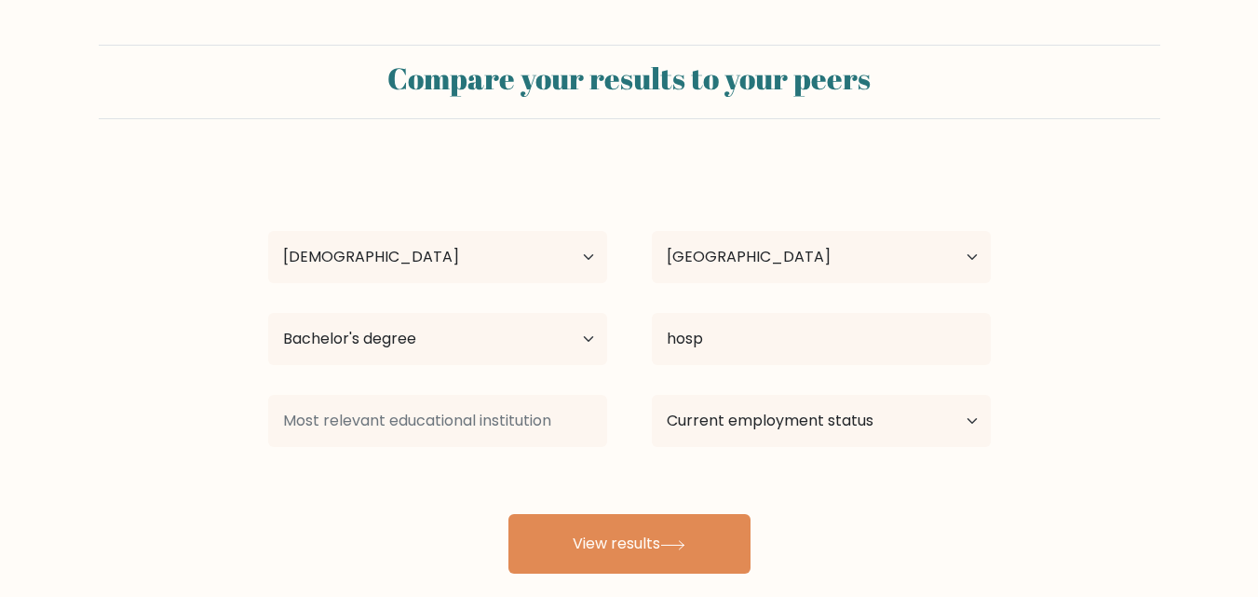
click at [777, 425] on div "Ma [PERSON_NAME] Age Under [DEMOGRAPHIC_DATA] [DEMOGRAPHIC_DATA] [DEMOGRAPHIC_D…" at bounding box center [629, 369] width 745 height 410
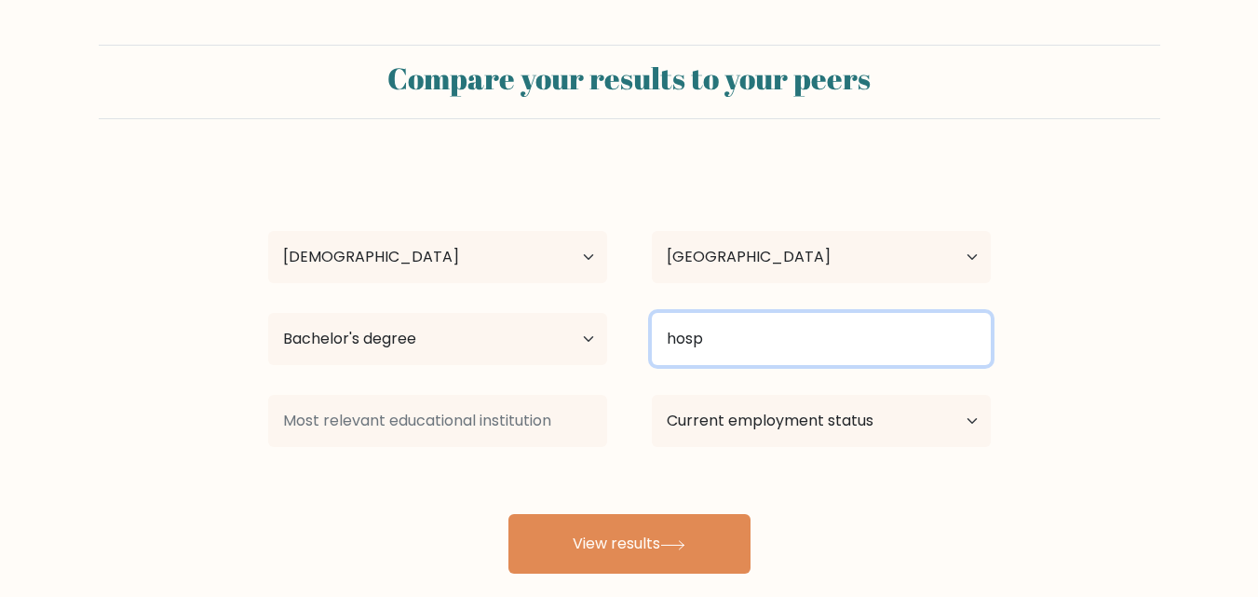
click at [760, 336] on input "hosp" at bounding box center [821, 339] width 339 height 52
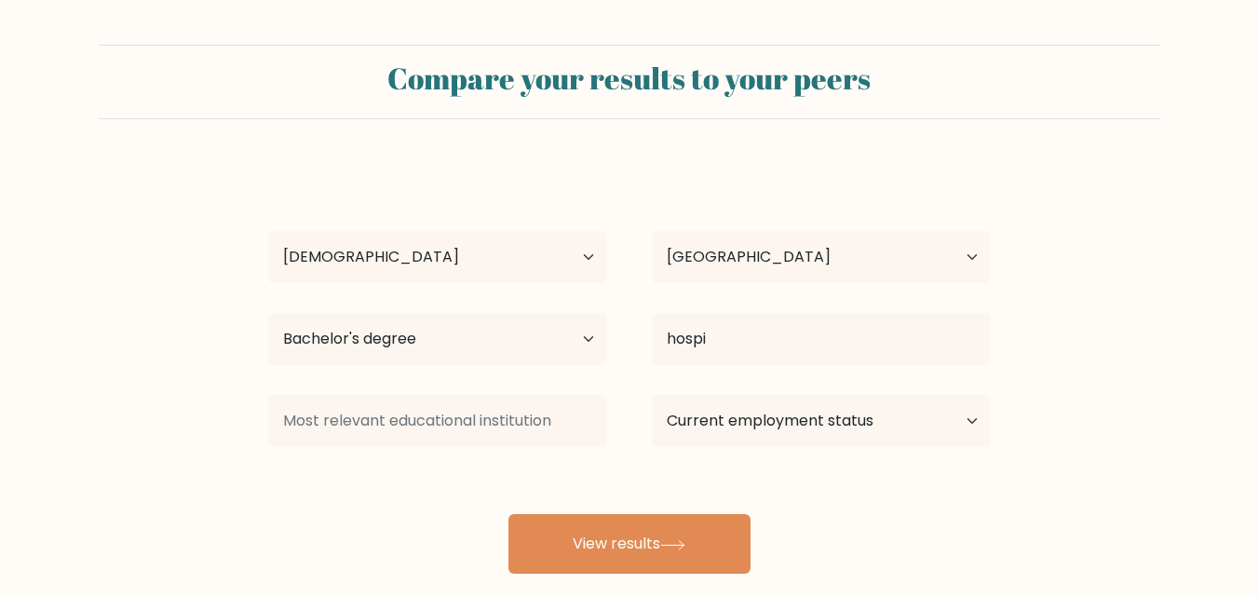
click at [795, 424] on div "Ma Edleen Ferrer Age Under 18 years old 18-24 years old 25-34 years old 35-44 y…" at bounding box center [629, 369] width 745 height 410
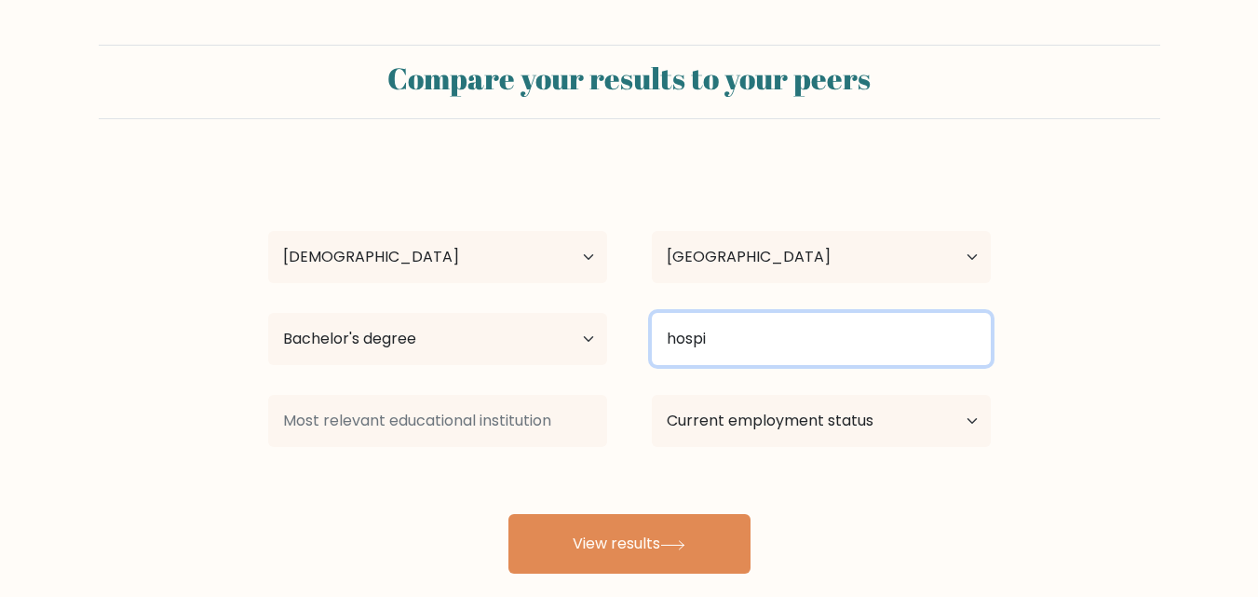
click at [807, 349] on input "hospi" at bounding box center [821, 339] width 339 height 52
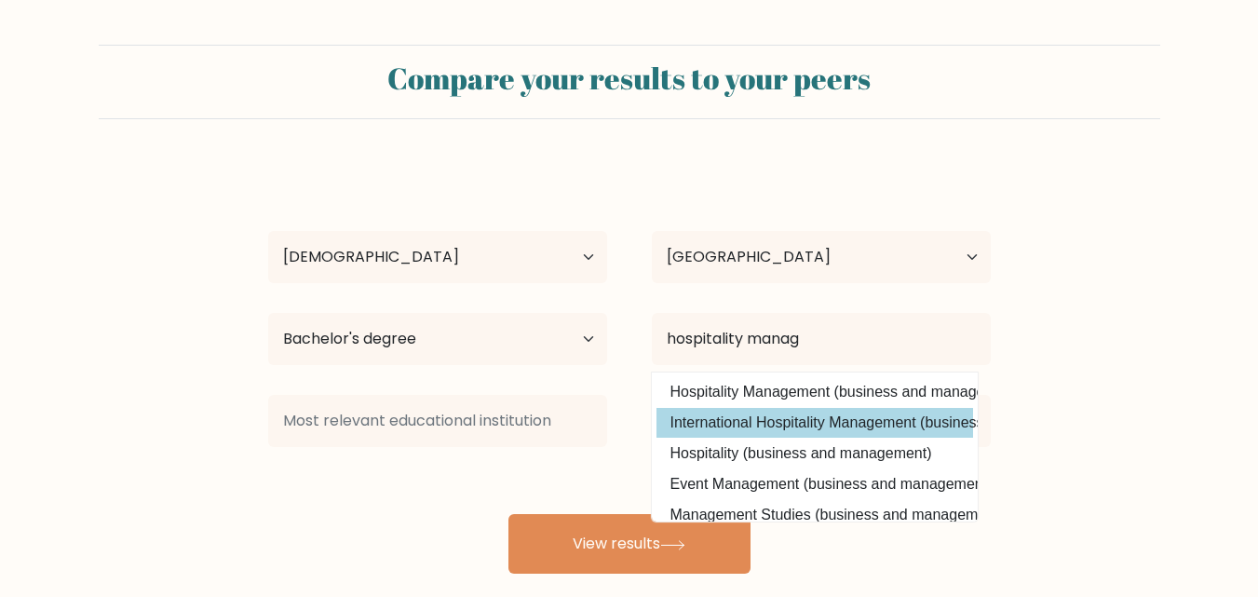
click at [929, 425] on div "Ma Edleen Ferrer Age Under 18 years old 18-24 years old 25-34 years old 35-44 y…" at bounding box center [629, 369] width 745 height 410
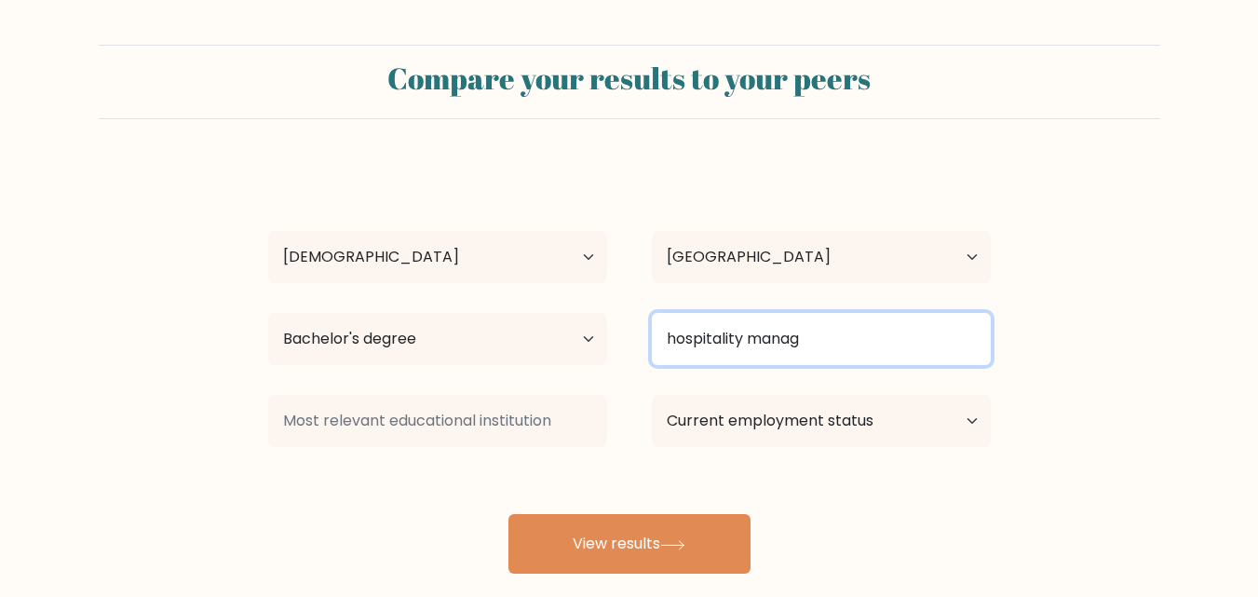
click at [879, 331] on input "hospitality manag" at bounding box center [821, 339] width 339 height 52
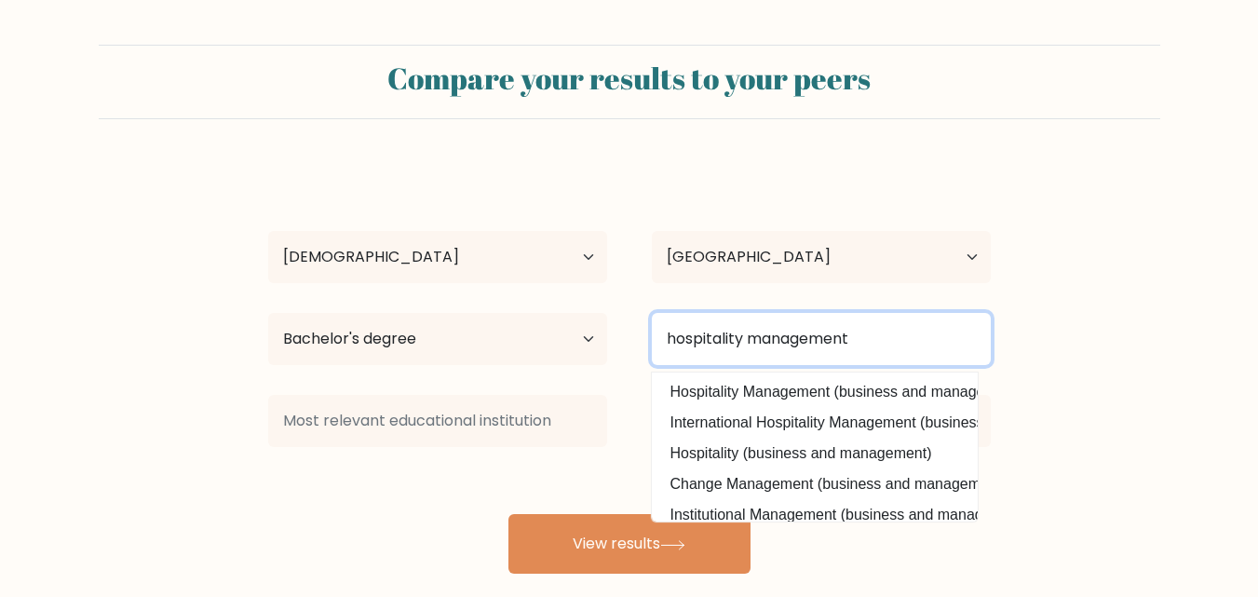
type input "hospitality management"
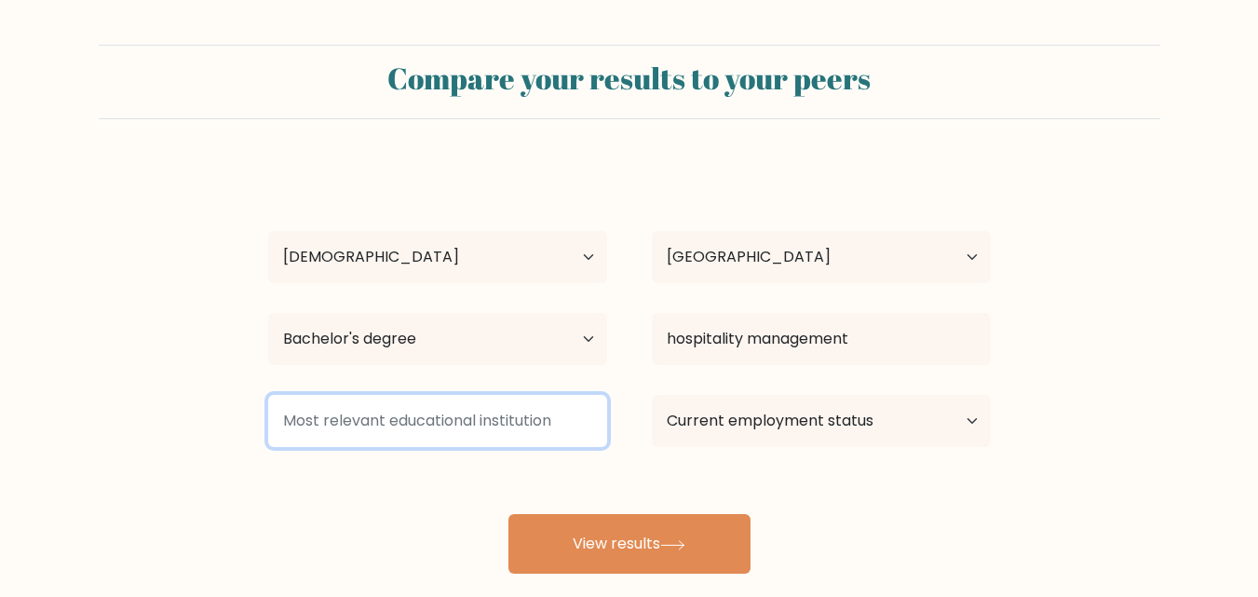
click at [451, 431] on input at bounding box center [437, 421] width 339 height 52
type input "ISHRM"
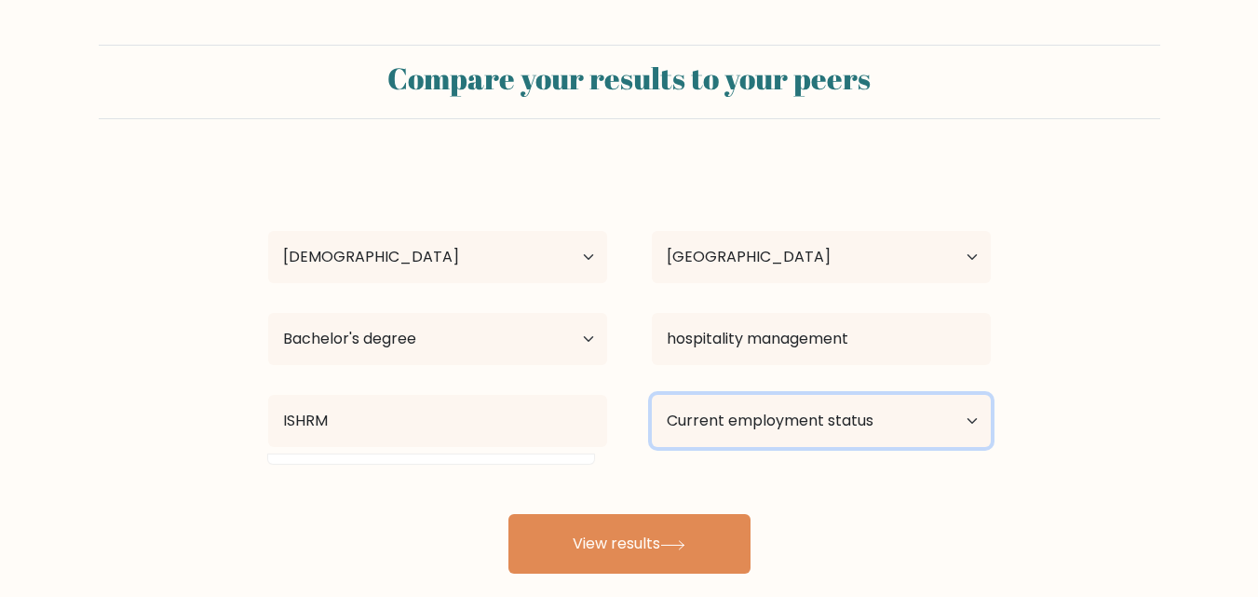
click at [786, 425] on select "Current employment status Employed Student Retired Other / prefer not to answer" at bounding box center [821, 421] width 339 height 52
select select "other"
click at [652, 395] on select "Current employment status Employed Student Retired Other / prefer not to answer" at bounding box center [821, 421] width 339 height 52
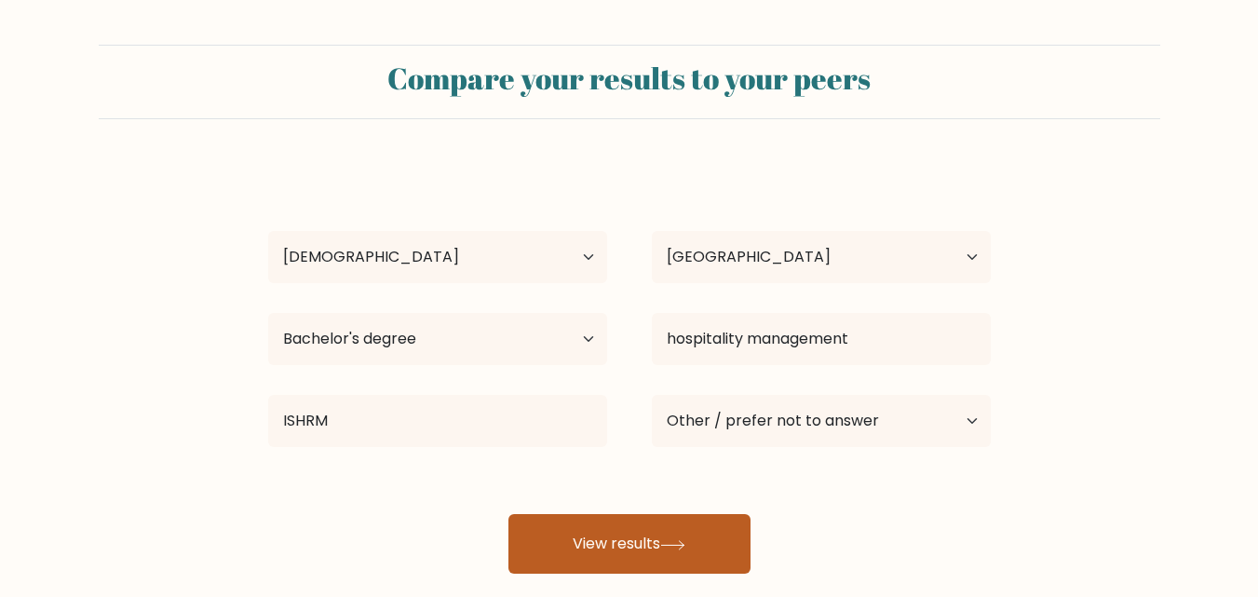
click at [650, 539] on button "View results" at bounding box center [629, 544] width 242 height 60
